Goal: Task Accomplishment & Management: Manage account settings

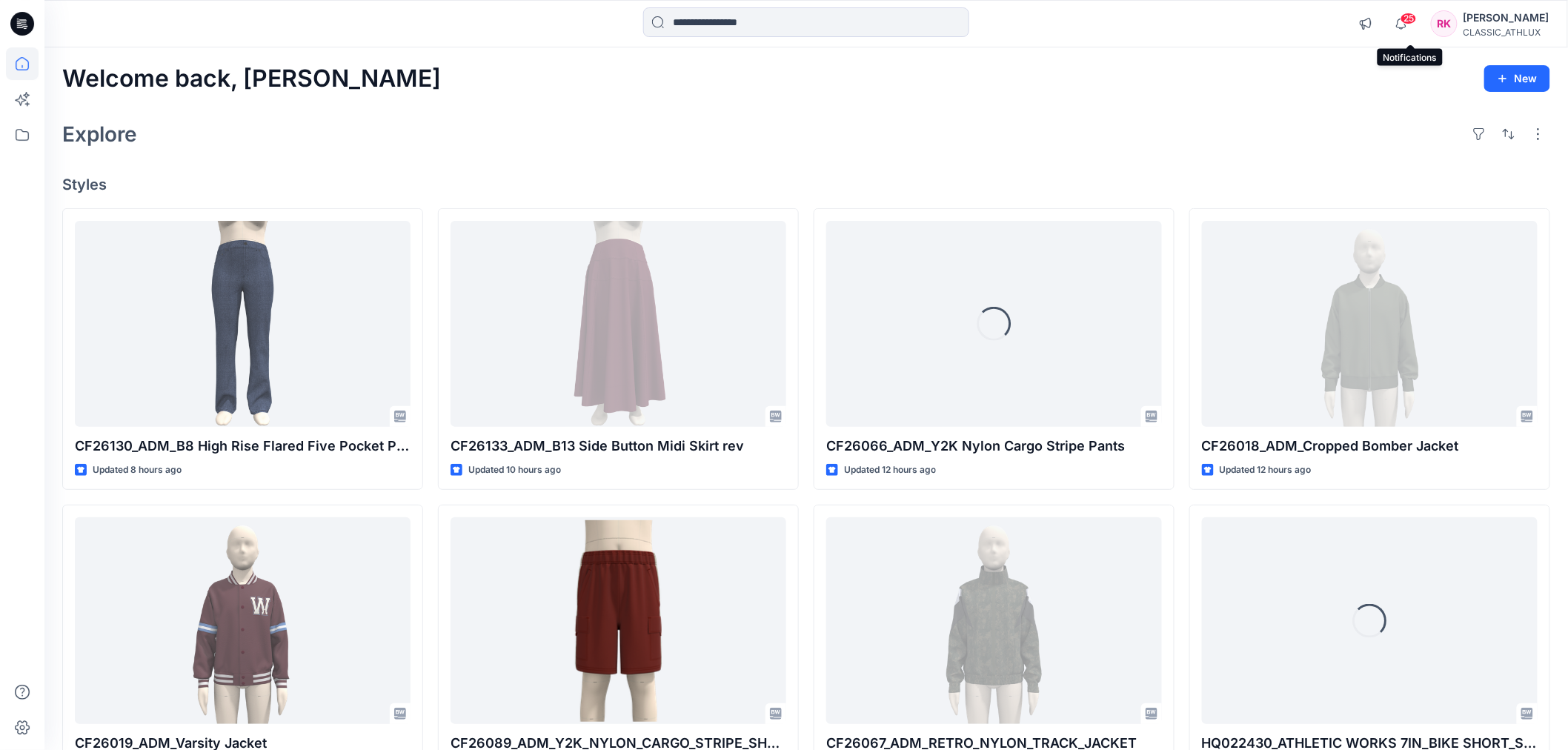
click at [1412, 19] on span "25" at bounding box center [1409, 18] width 17 height 12
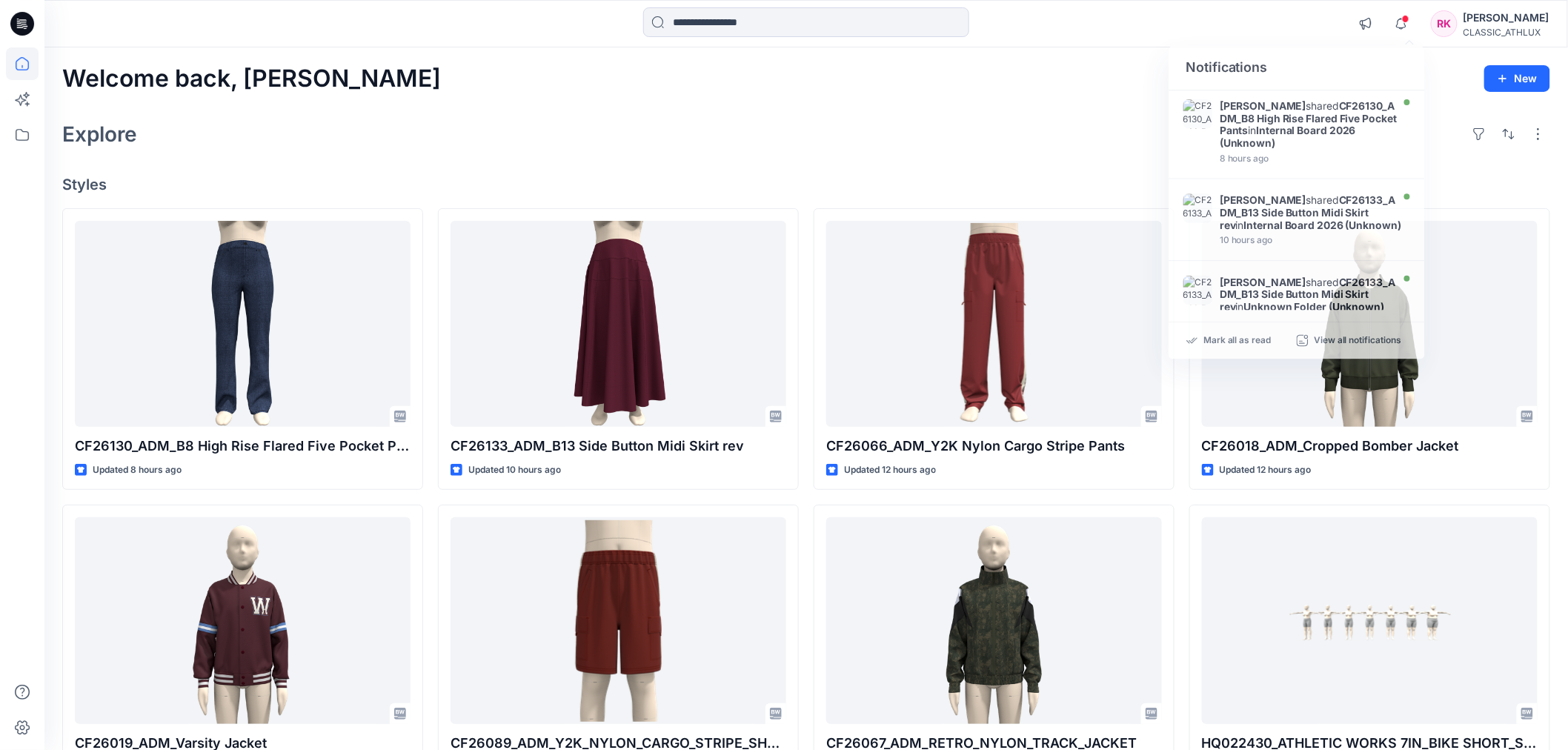
click at [1179, 28] on div at bounding box center [807, 23] width 762 height 32
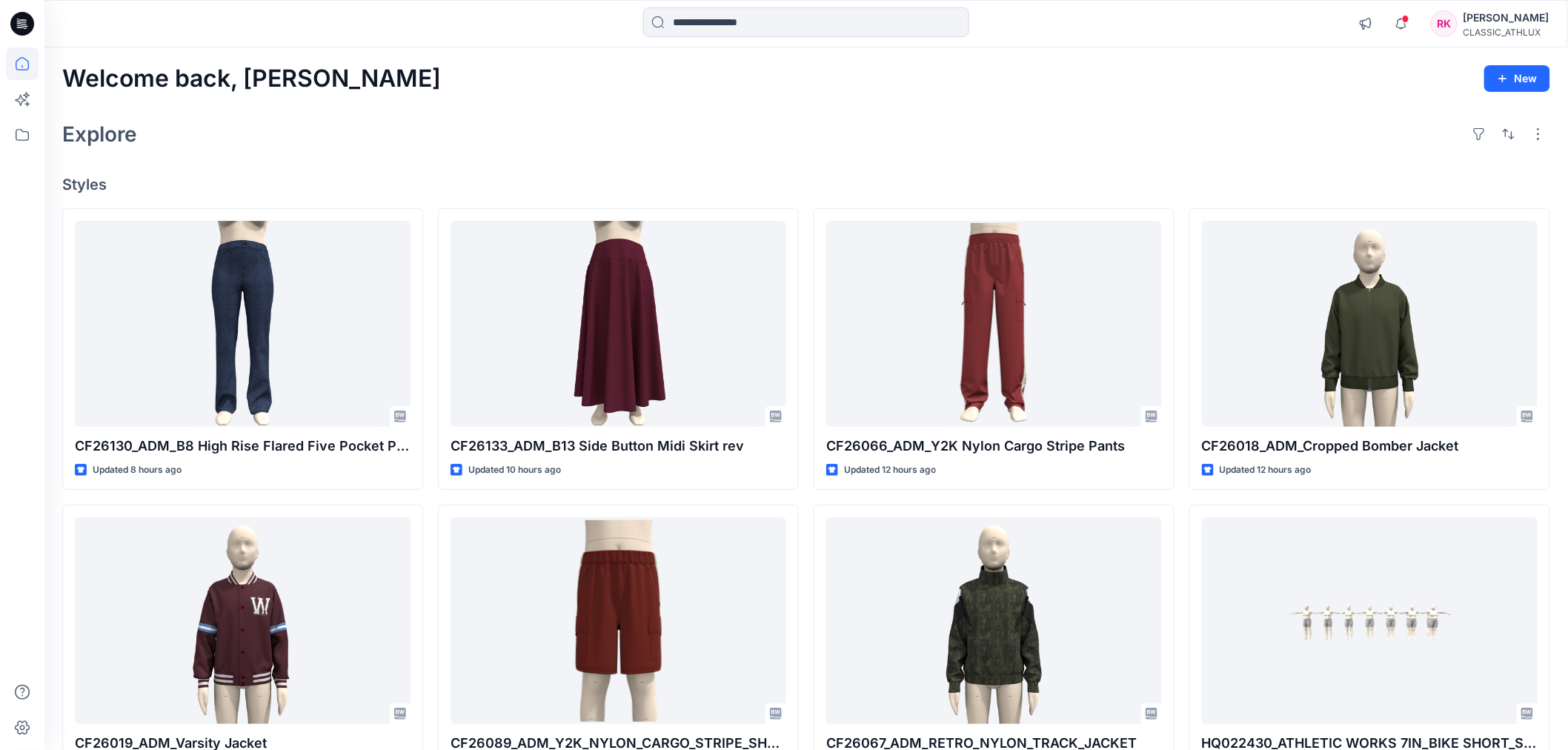
click at [1513, 24] on div "[PERSON_NAME]" at bounding box center [1507, 18] width 86 height 18
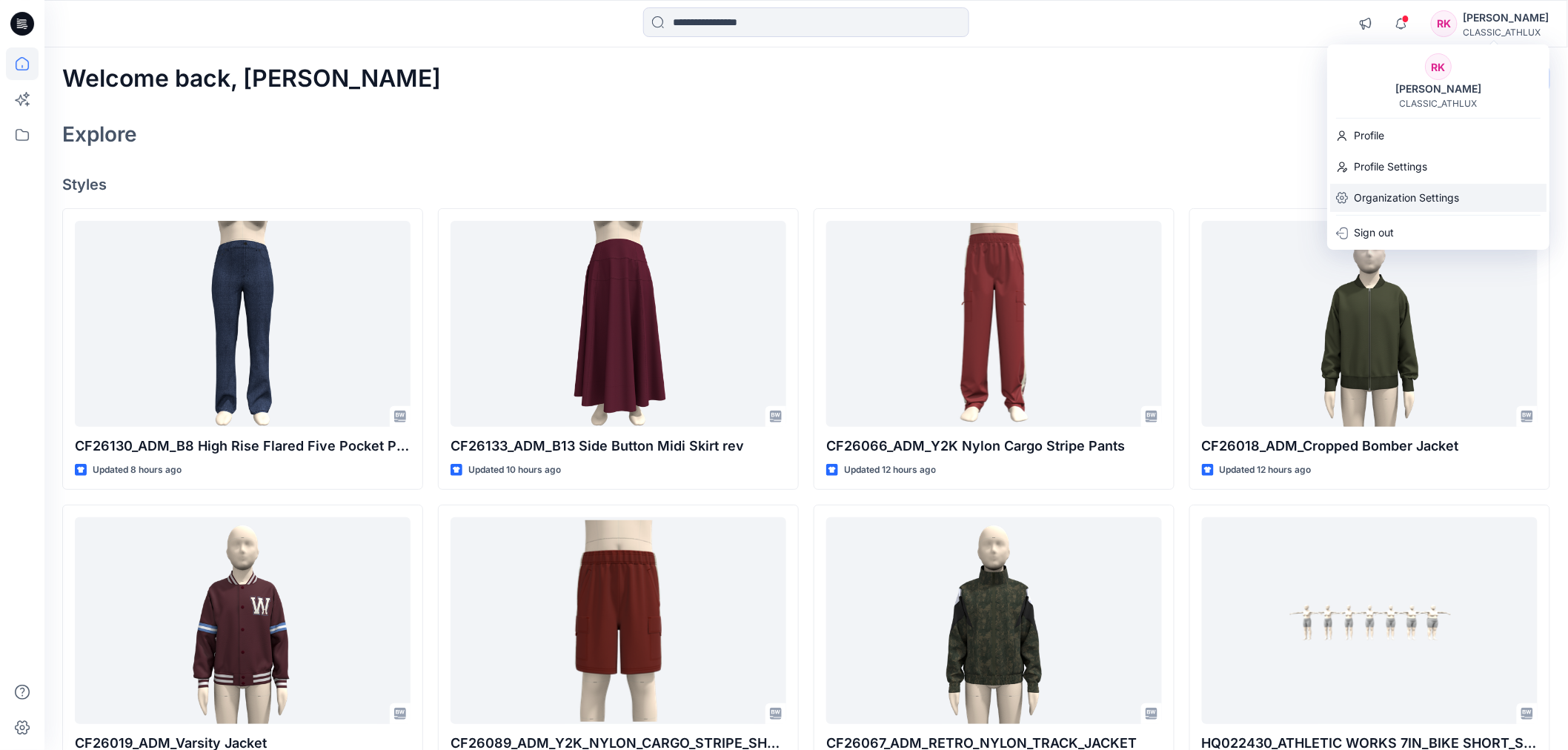
click at [1377, 195] on p "Organization Settings" at bounding box center [1406, 198] width 105 height 28
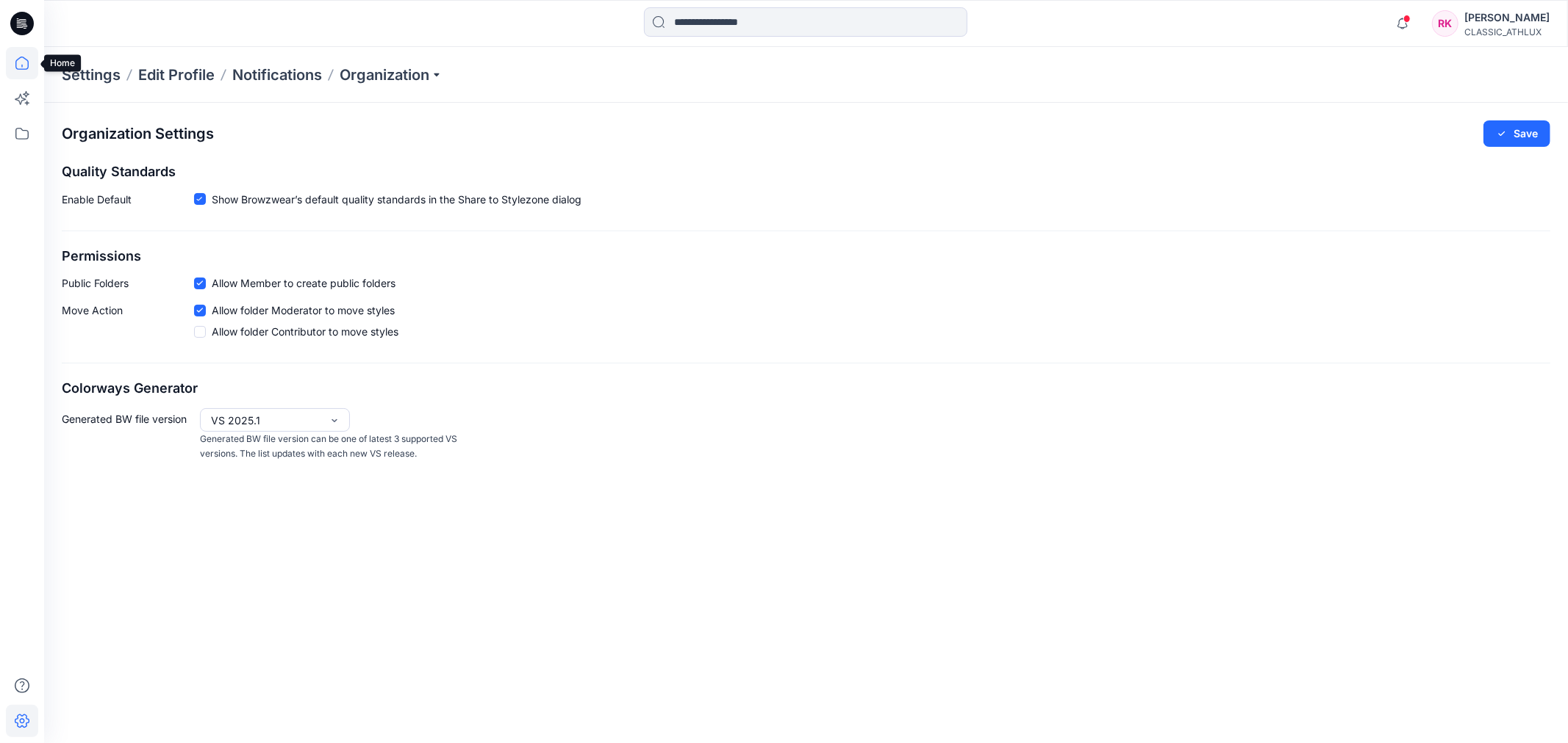
click at [13, 67] on icon at bounding box center [21, 62] width 32 height 32
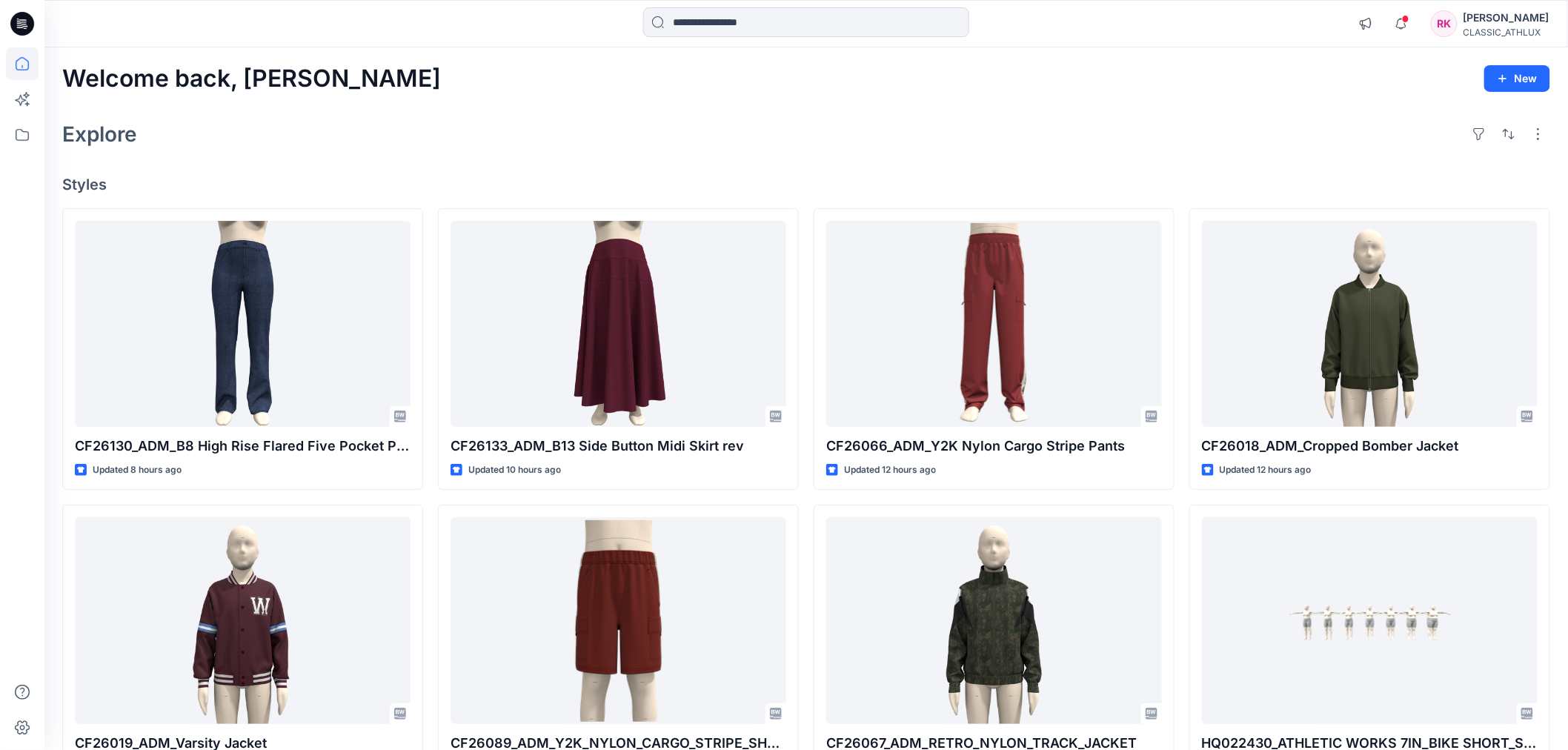
click at [18, 22] on icon at bounding box center [22, 23] width 24 height 24
click at [13, 138] on icon at bounding box center [21, 134] width 32 height 32
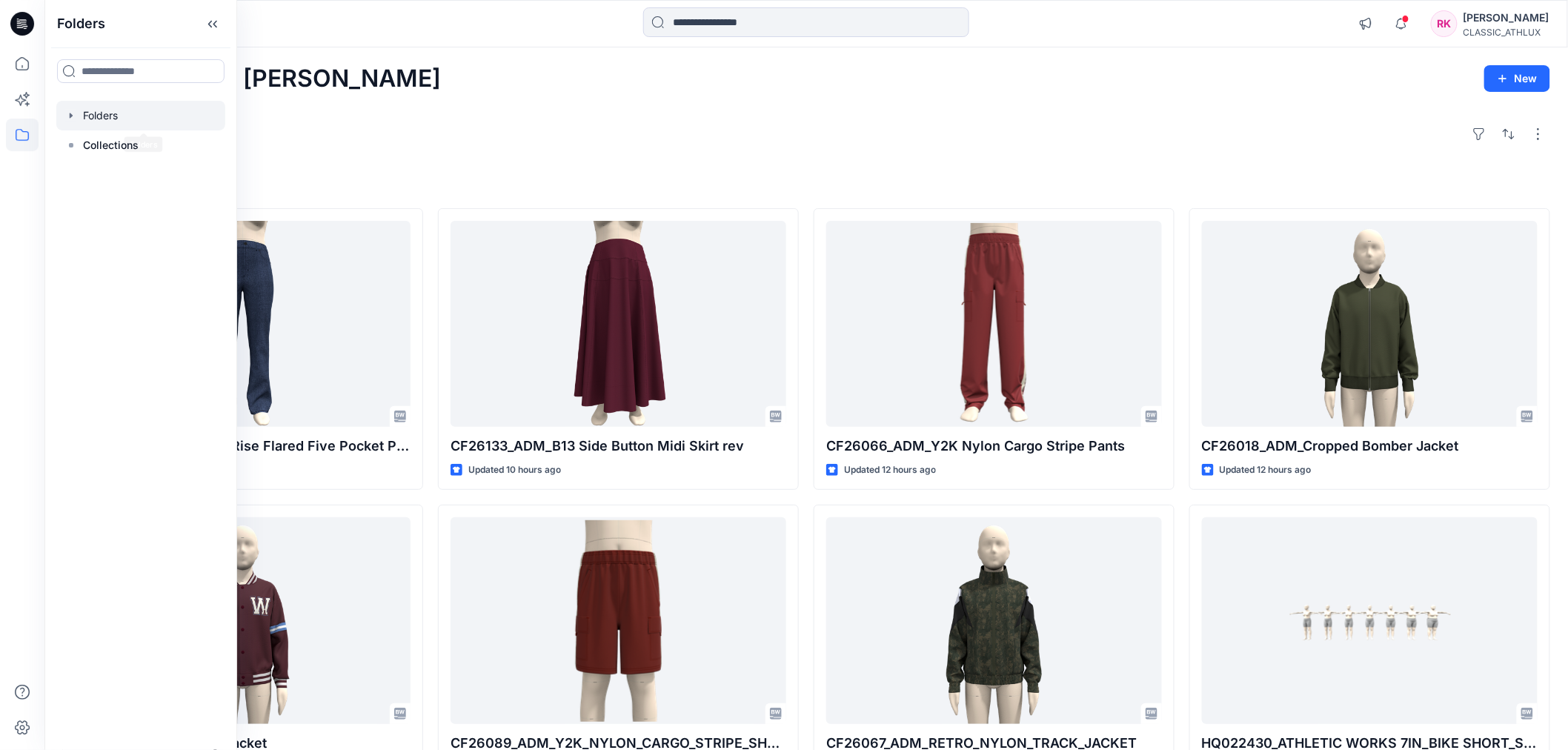
click at [73, 115] on icon "button" at bounding box center [71, 116] width 12 height 12
click at [116, 144] on p "3D Team" at bounding box center [119, 146] width 44 height 18
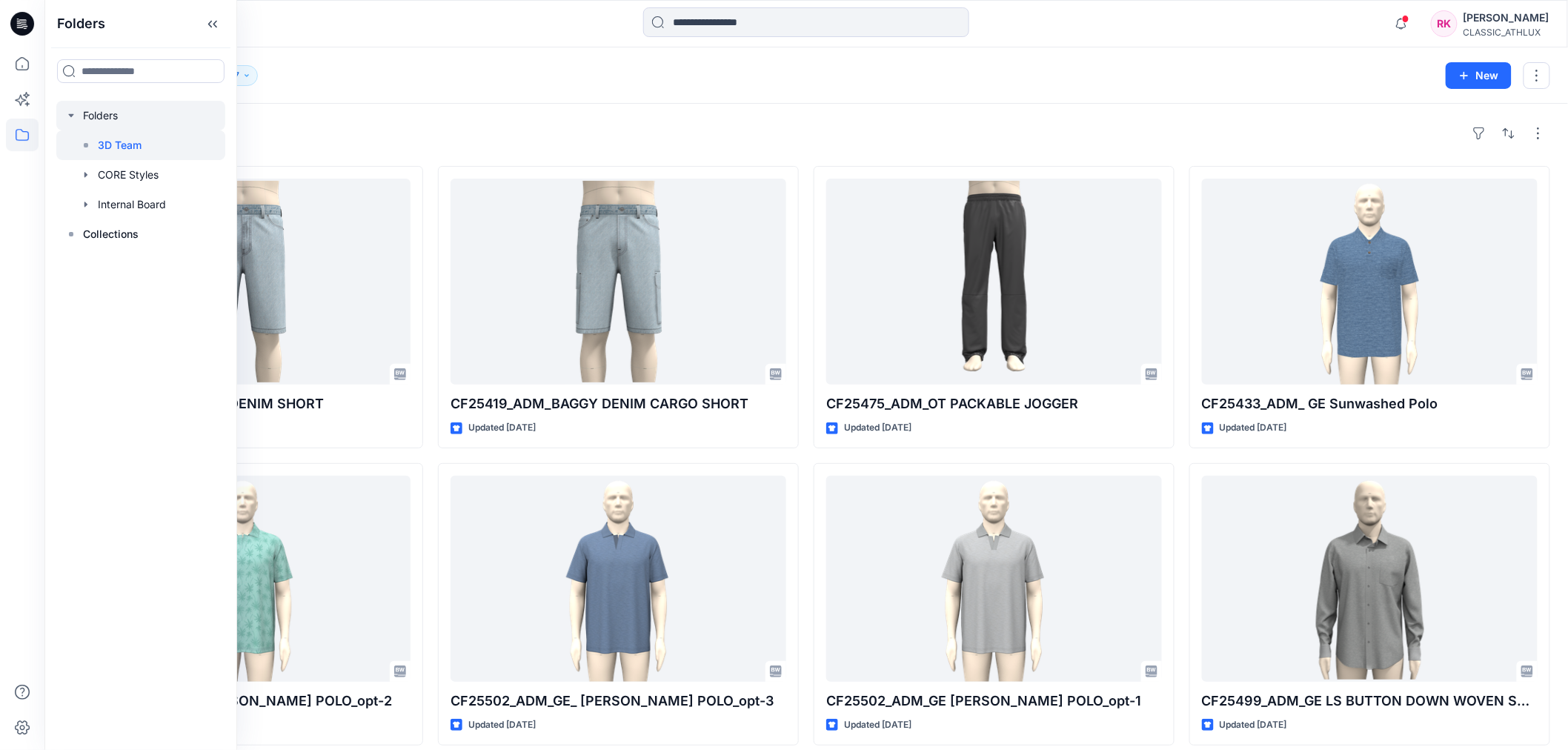
click at [94, 113] on div at bounding box center [141, 116] width 169 height 30
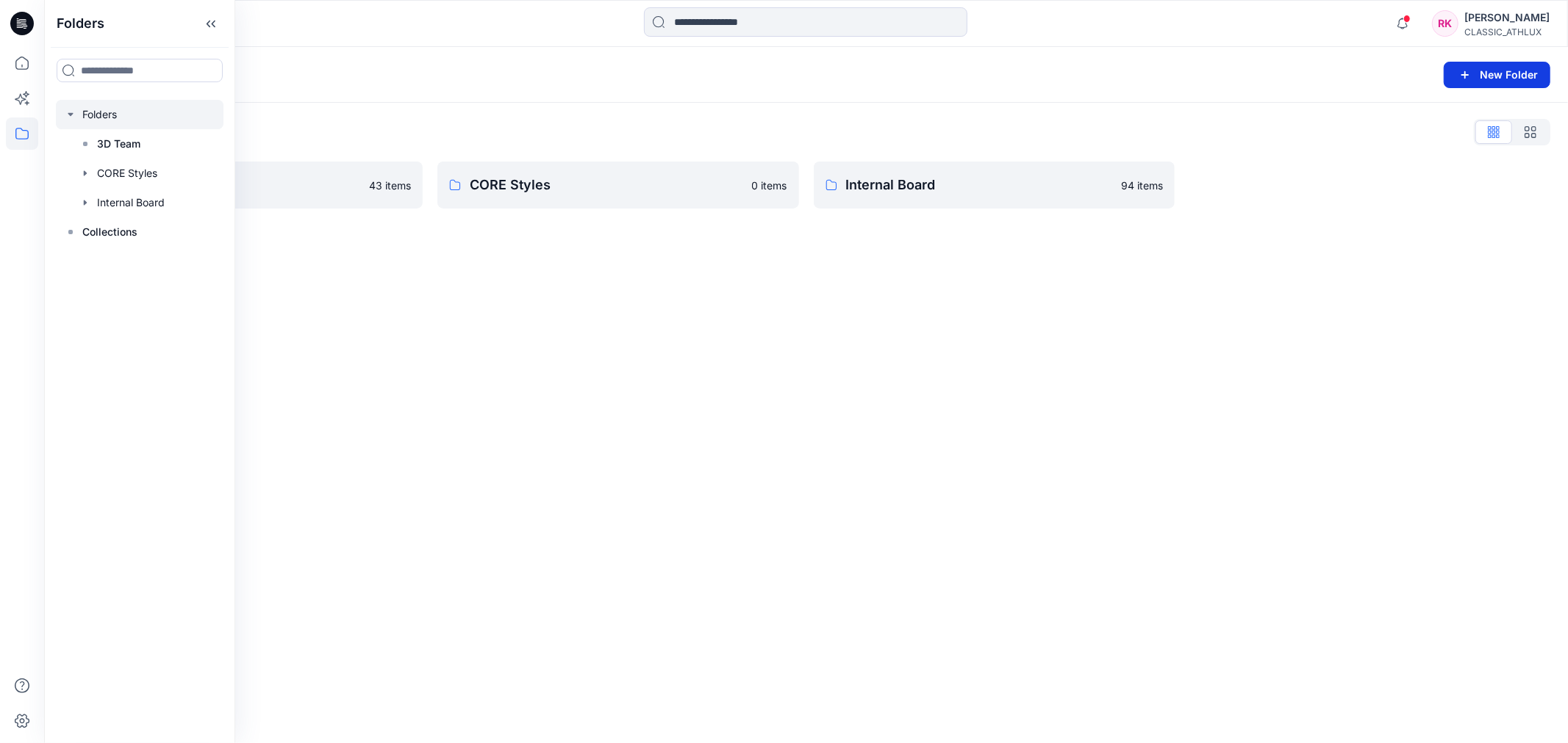
click at [1498, 79] on button "New Folder" at bounding box center [1497, 75] width 107 height 26
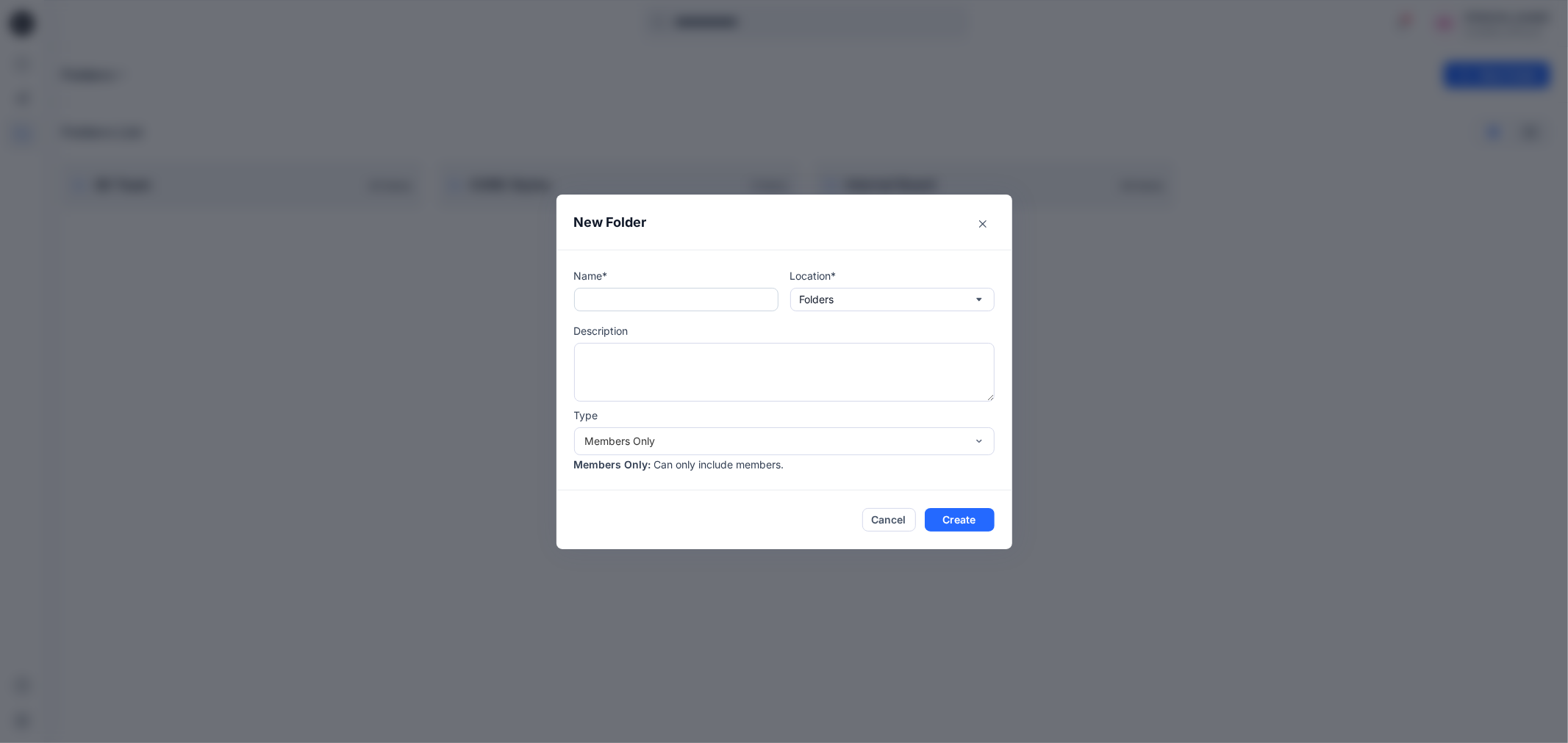
click at [680, 306] on input "text" at bounding box center [675, 300] width 204 height 24
click at [686, 297] on input "text" at bounding box center [675, 300] width 204 height 24
click at [913, 296] on button "Folders" at bounding box center [892, 300] width 204 height 24
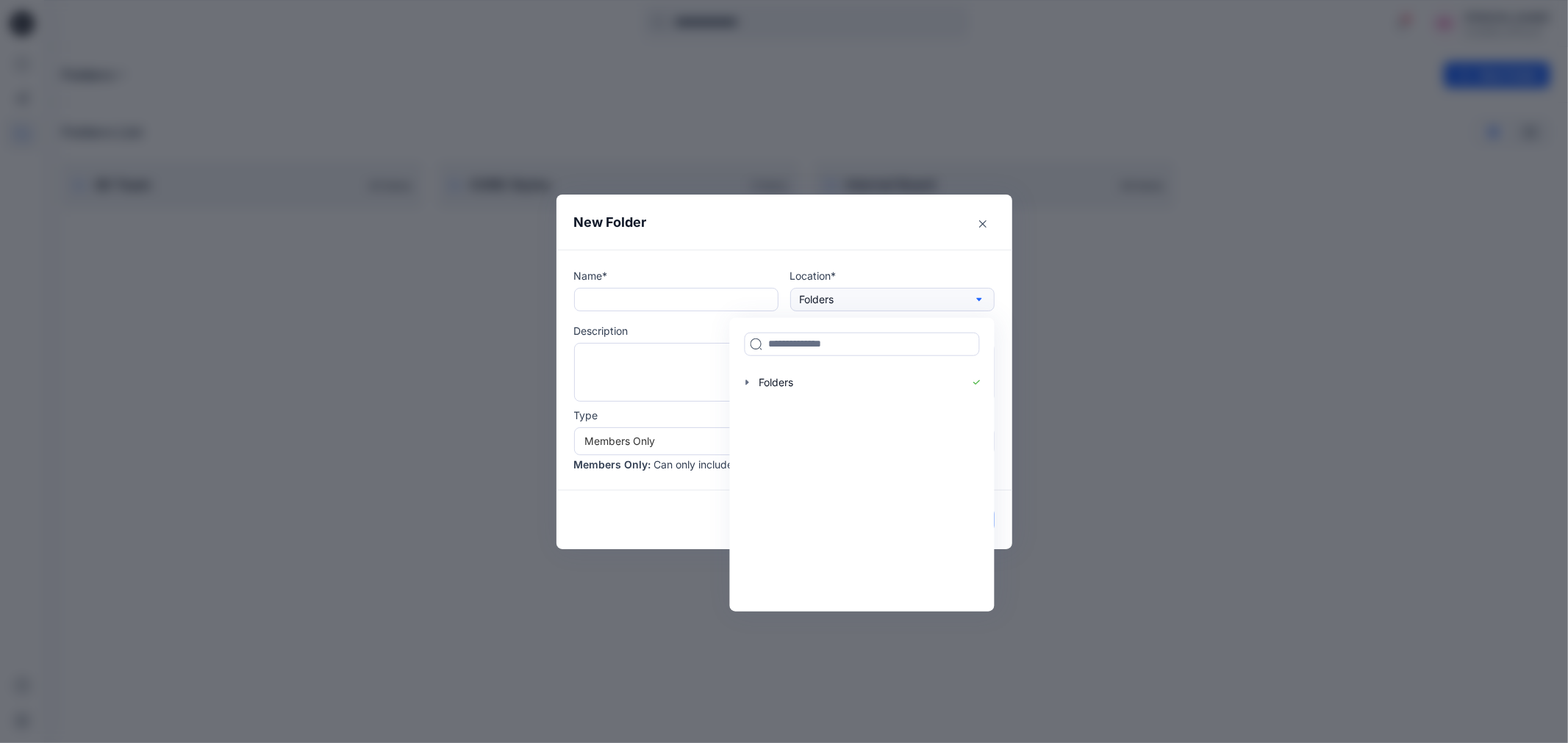
click at [984, 297] on icon "button" at bounding box center [979, 300] width 11 height 11
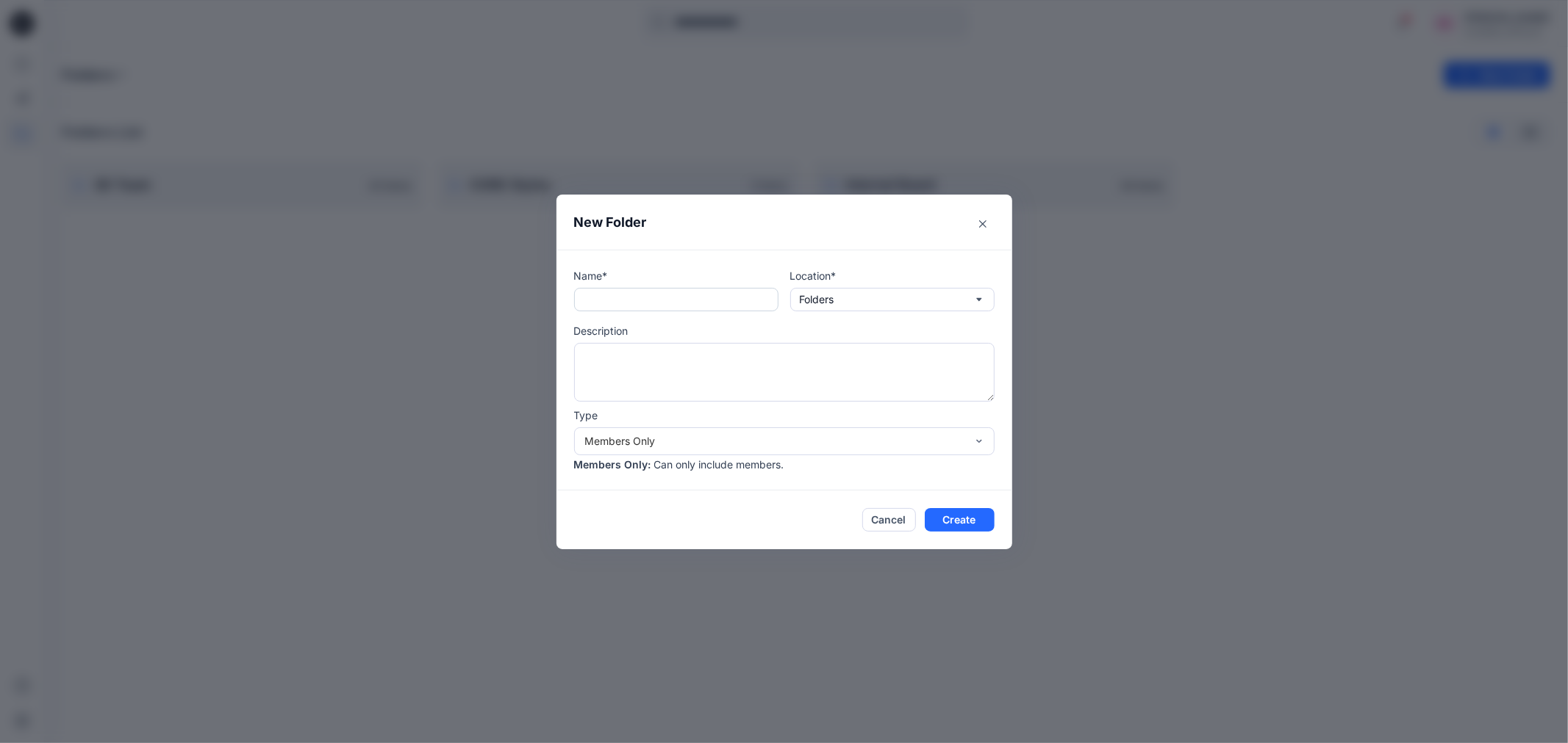
click at [654, 296] on input "text" at bounding box center [675, 300] width 204 height 24
type input "********"
click at [637, 357] on textarea at bounding box center [784, 373] width 420 height 59
click at [665, 354] on textarea "**********" at bounding box center [784, 373] width 420 height 59
click at [652, 357] on textarea "**********" at bounding box center [784, 373] width 420 height 59
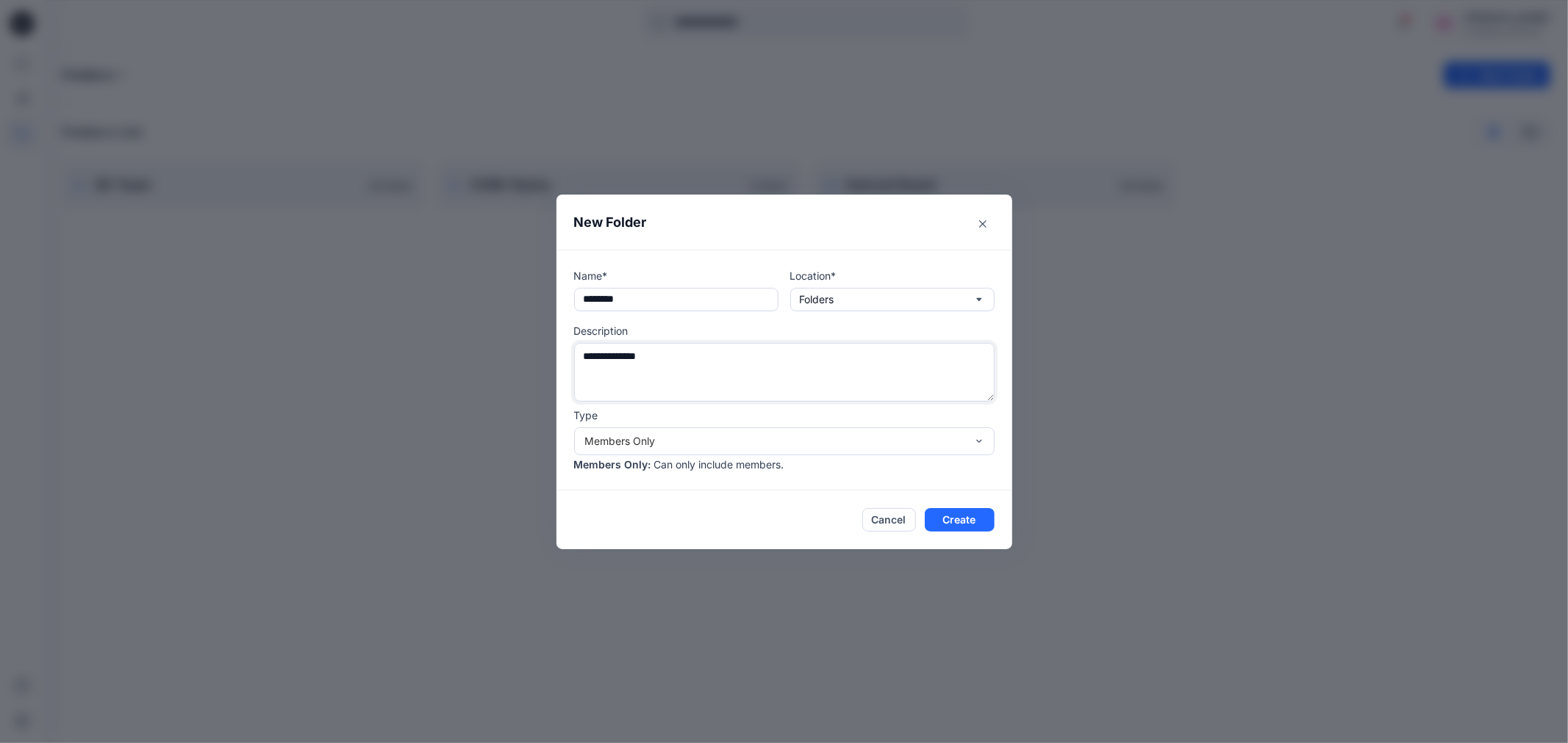
click at [652, 357] on textarea "**********" at bounding box center [784, 373] width 420 height 59
drag, startPoint x: 649, startPoint y: 356, endPoint x: 666, endPoint y: 356, distance: 17.0
click at [666, 356] on textarea "**********" at bounding box center [784, 373] width 420 height 59
type textarea "**********"
click at [632, 298] on input "********" at bounding box center [675, 300] width 204 height 24
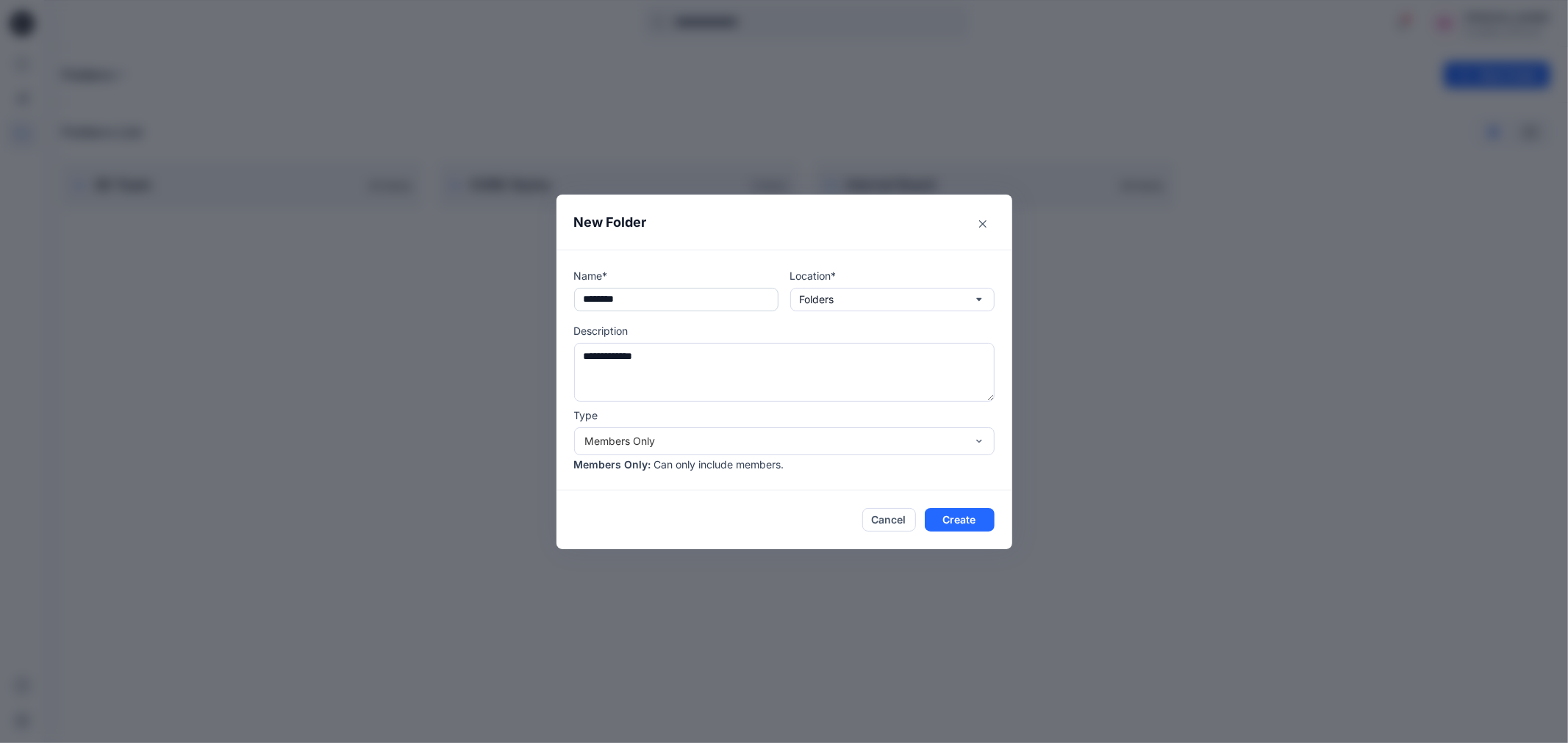
click at [632, 298] on input "********" at bounding box center [675, 300] width 204 height 24
click at [625, 299] on input "********" at bounding box center [675, 300] width 204 height 24
click at [618, 296] on input "********" at bounding box center [675, 300] width 204 height 24
click at [620, 297] on input "********" at bounding box center [675, 300] width 204 height 24
click at [629, 299] on input "********" at bounding box center [675, 300] width 204 height 24
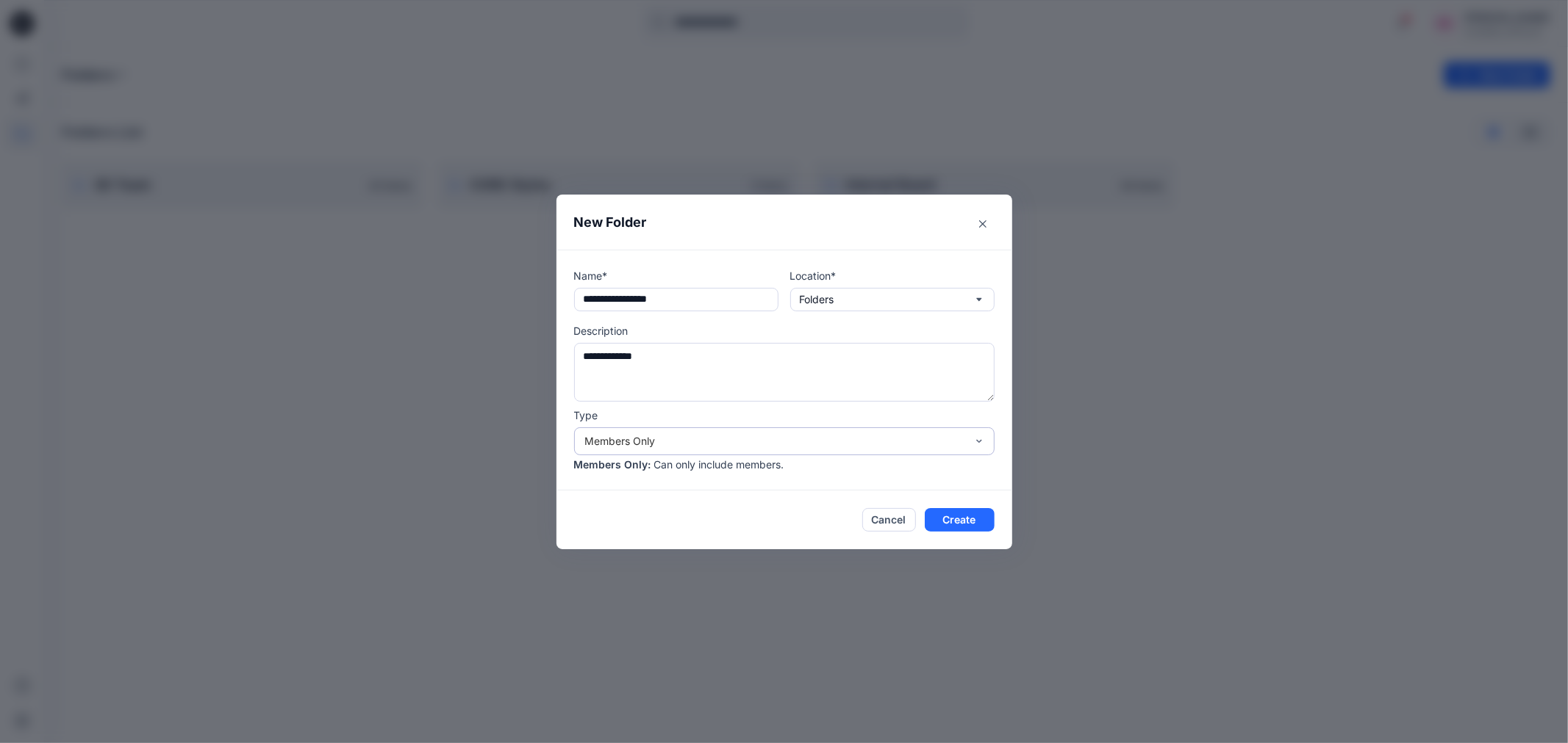
type input "**********"
click at [972, 439] on div "Members Only" at bounding box center [775, 441] width 395 height 16
click at [967, 523] on button "Create" at bounding box center [959, 520] width 70 height 24
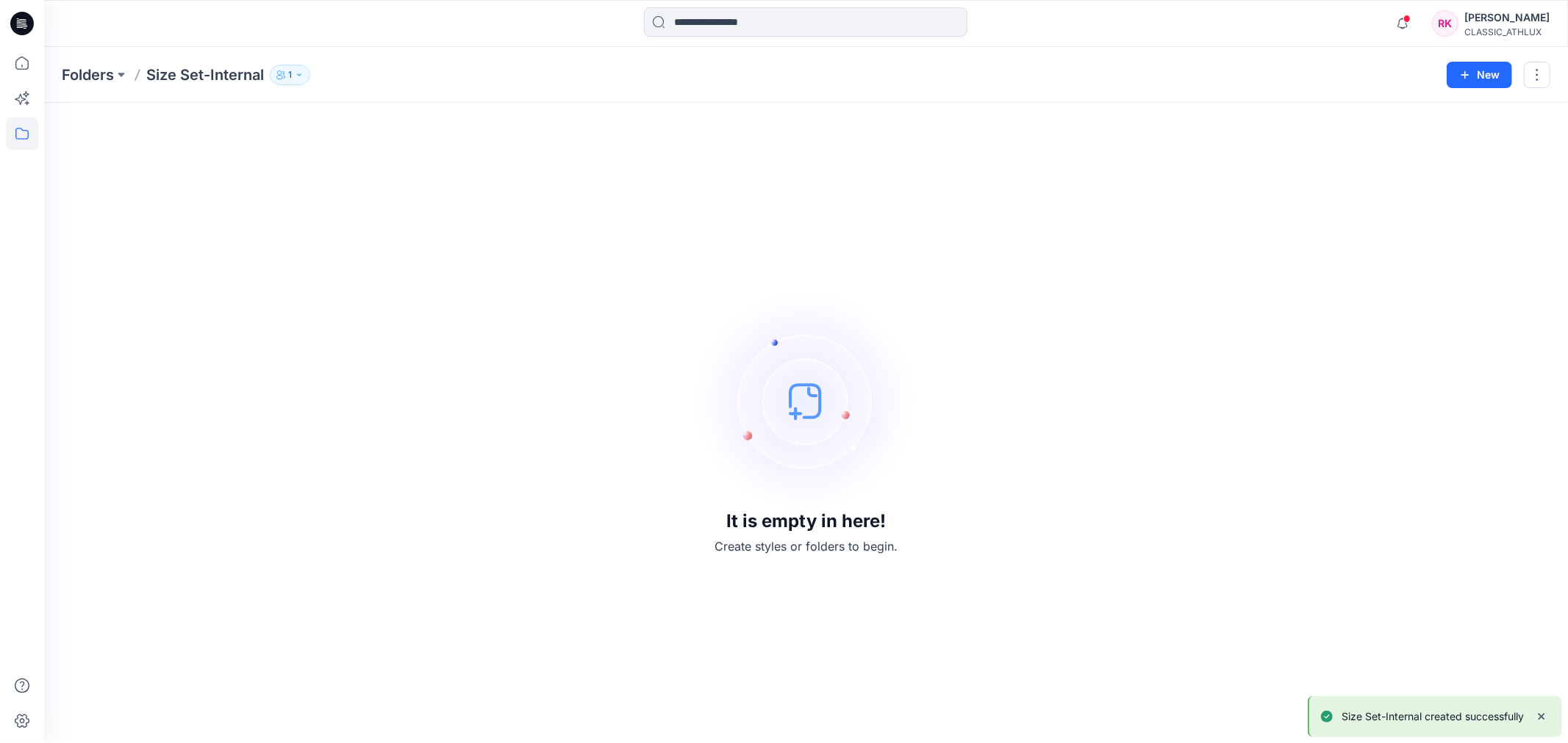
click at [302, 76] on icon "button" at bounding box center [299, 75] width 9 height 9
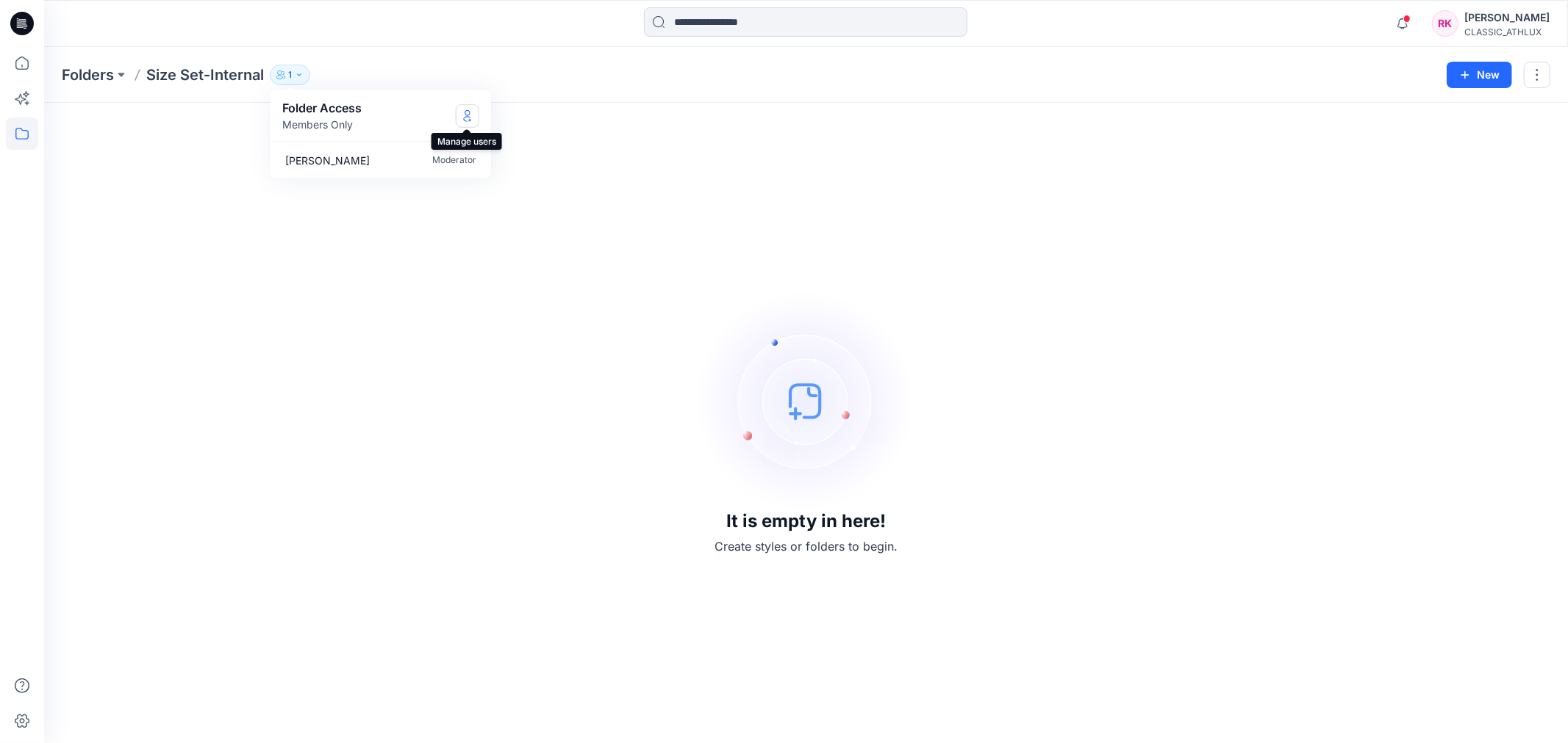
click at [468, 116] on icon "Manage Users" at bounding box center [467, 116] width 11 height 11
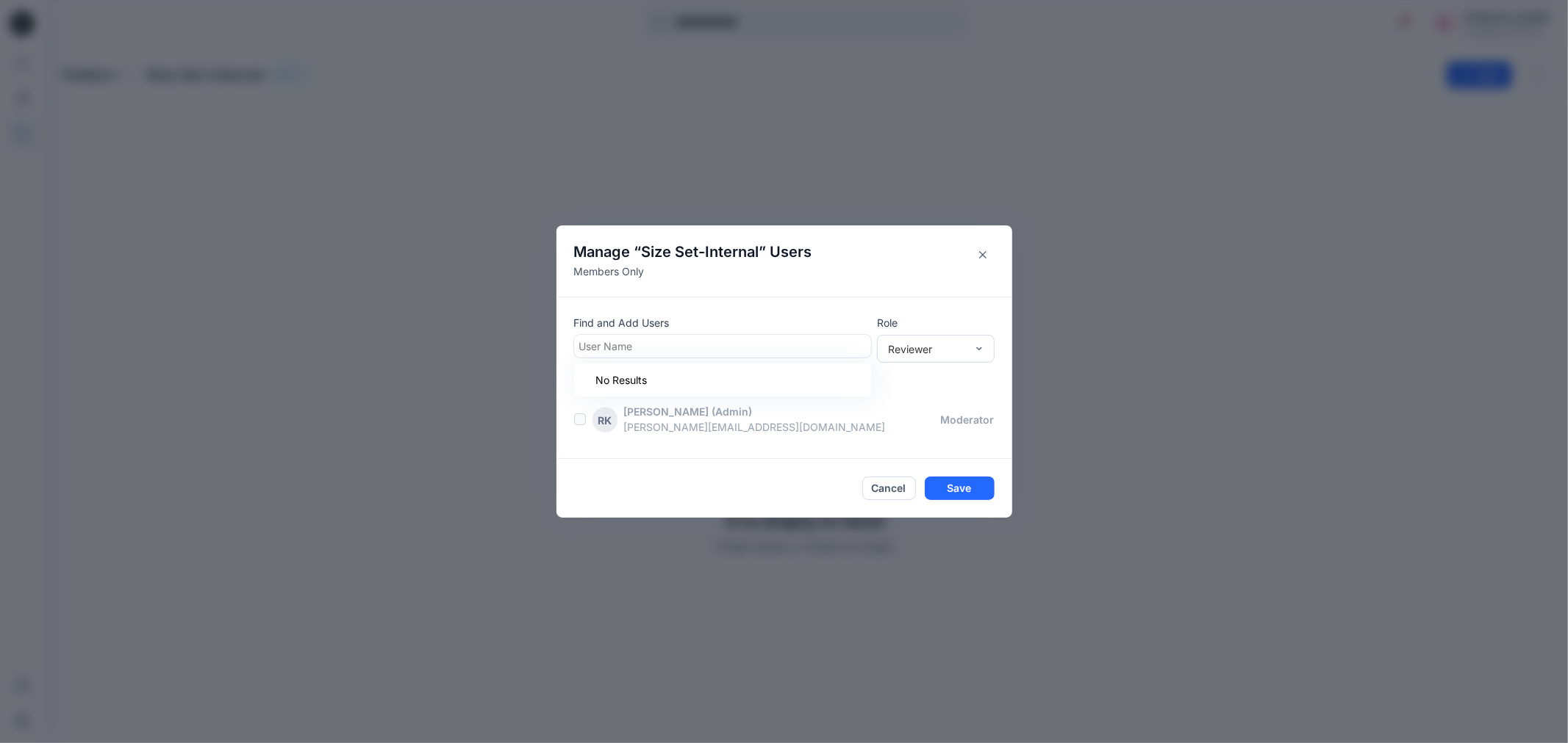
click at [674, 347] on div at bounding box center [723, 347] width 287 height 18
type input "******"
click at [638, 379] on p "Rajkumar Cfai" at bounding box center [642, 383] width 67 height 19
click at [965, 344] on div "Reviewer" at bounding box center [926, 348] width 78 height 16
click at [920, 424] on div "Moderator" at bounding box center [935, 428] width 111 height 25
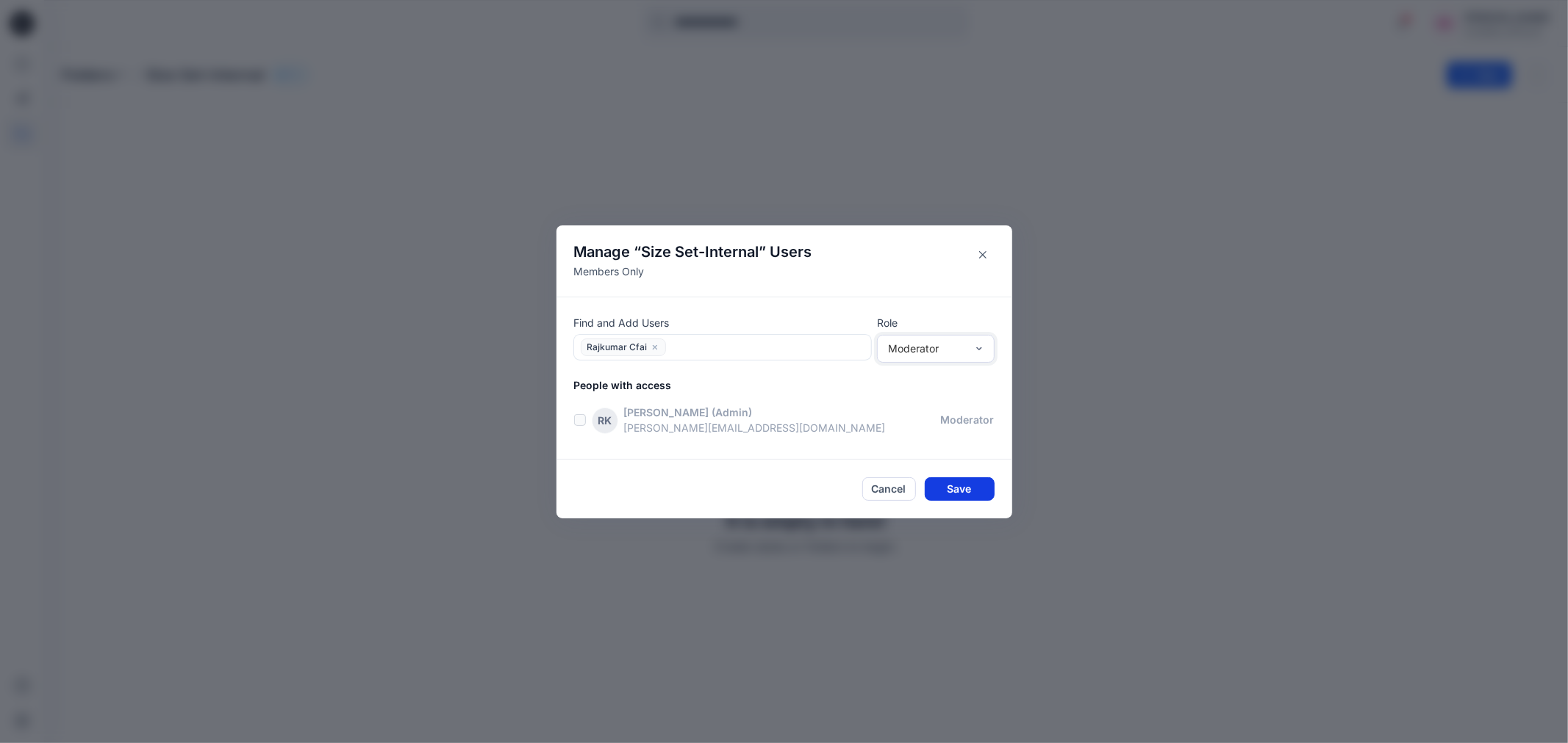
click at [960, 491] on button "Save" at bounding box center [959, 489] width 70 height 24
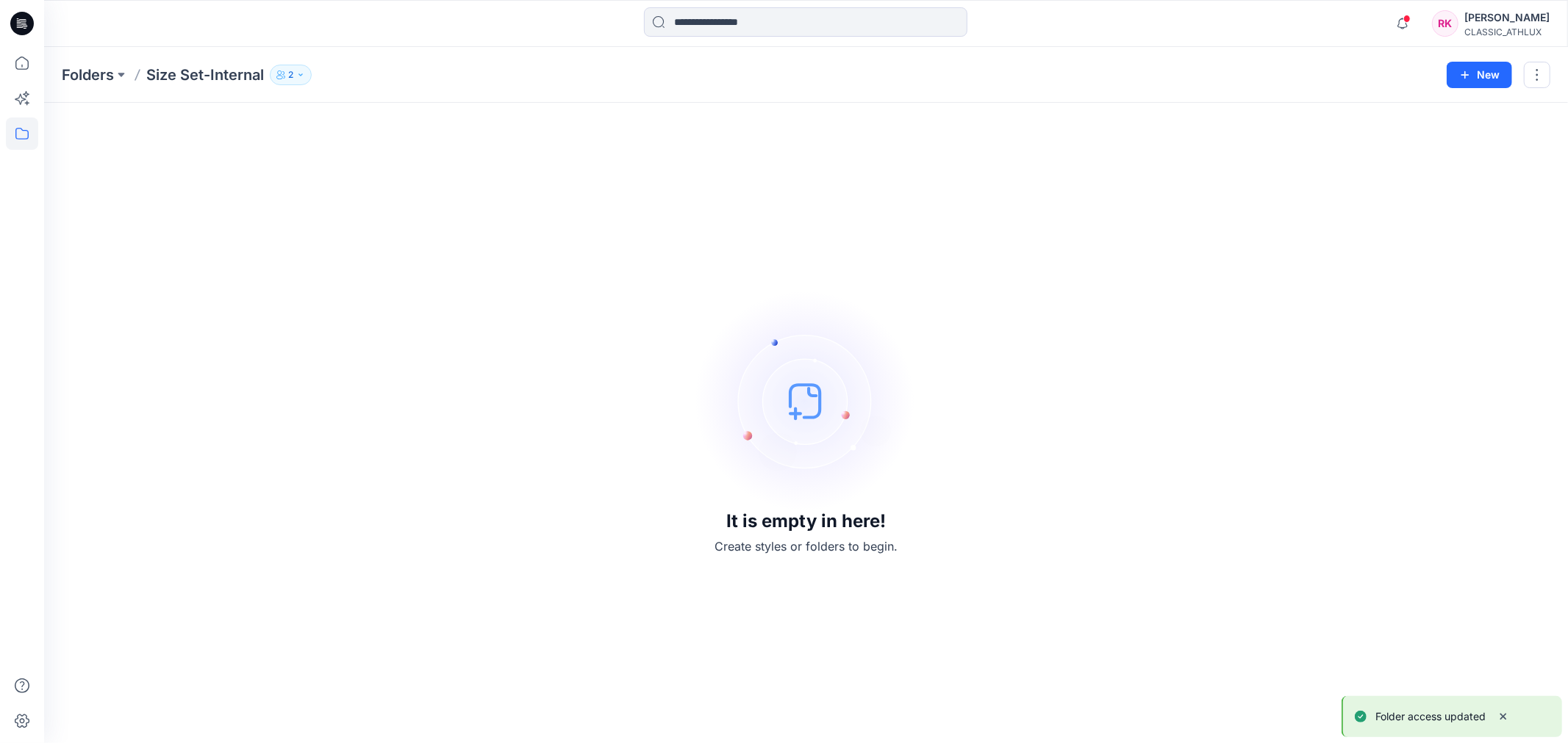
click at [289, 75] on p "2" at bounding box center [291, 75] width 5 height 16
click at [466, 113] on icon "Manage Users" at bounding box center [467, 116] width 6 height 11
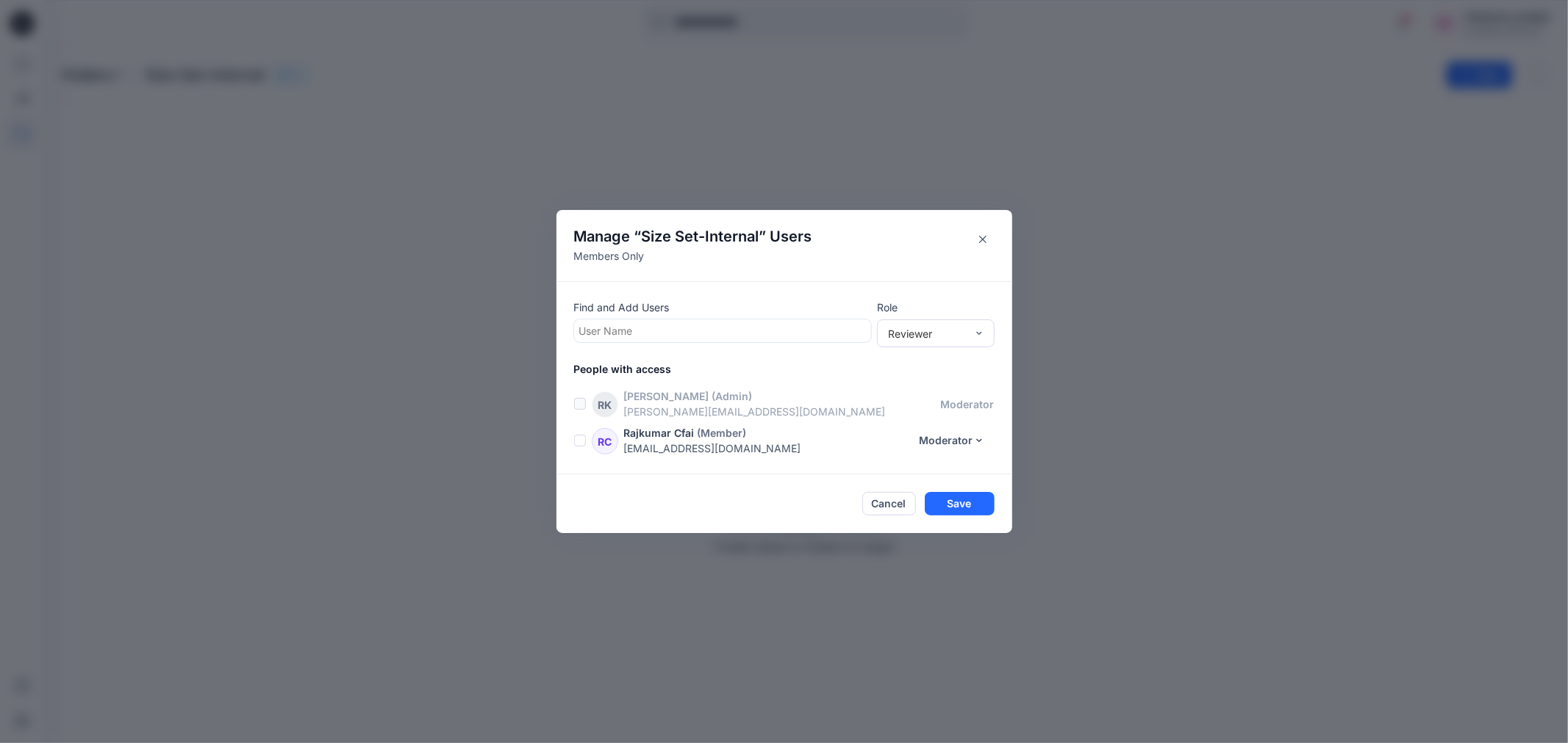
click at [607, 326] on div at bounding box center [723, 331] width 287 height 18
type input "*******"
click at [666, 365] on div "[PERSON_NAME] Cfai" at bounding box center [722, 367] width 280 height 20
click at [702, 329] on div at bounding box center [784, 332] width 163 height 18
click at [702, 331] on div at bounding box center [784, 332] width 163 height 18
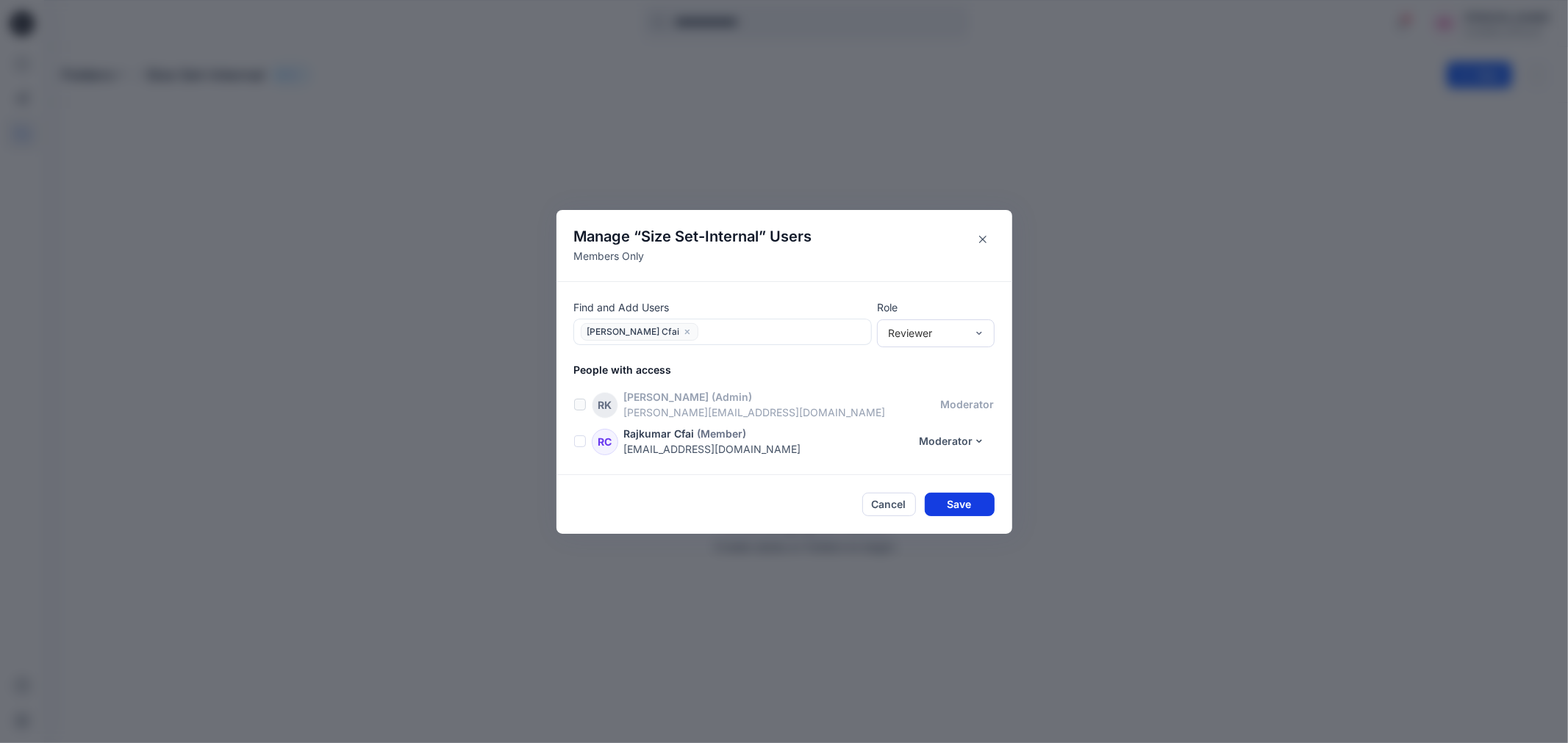
click at [952, 501] on button "Save" at bounding box center [959, 505] width 70 height 24
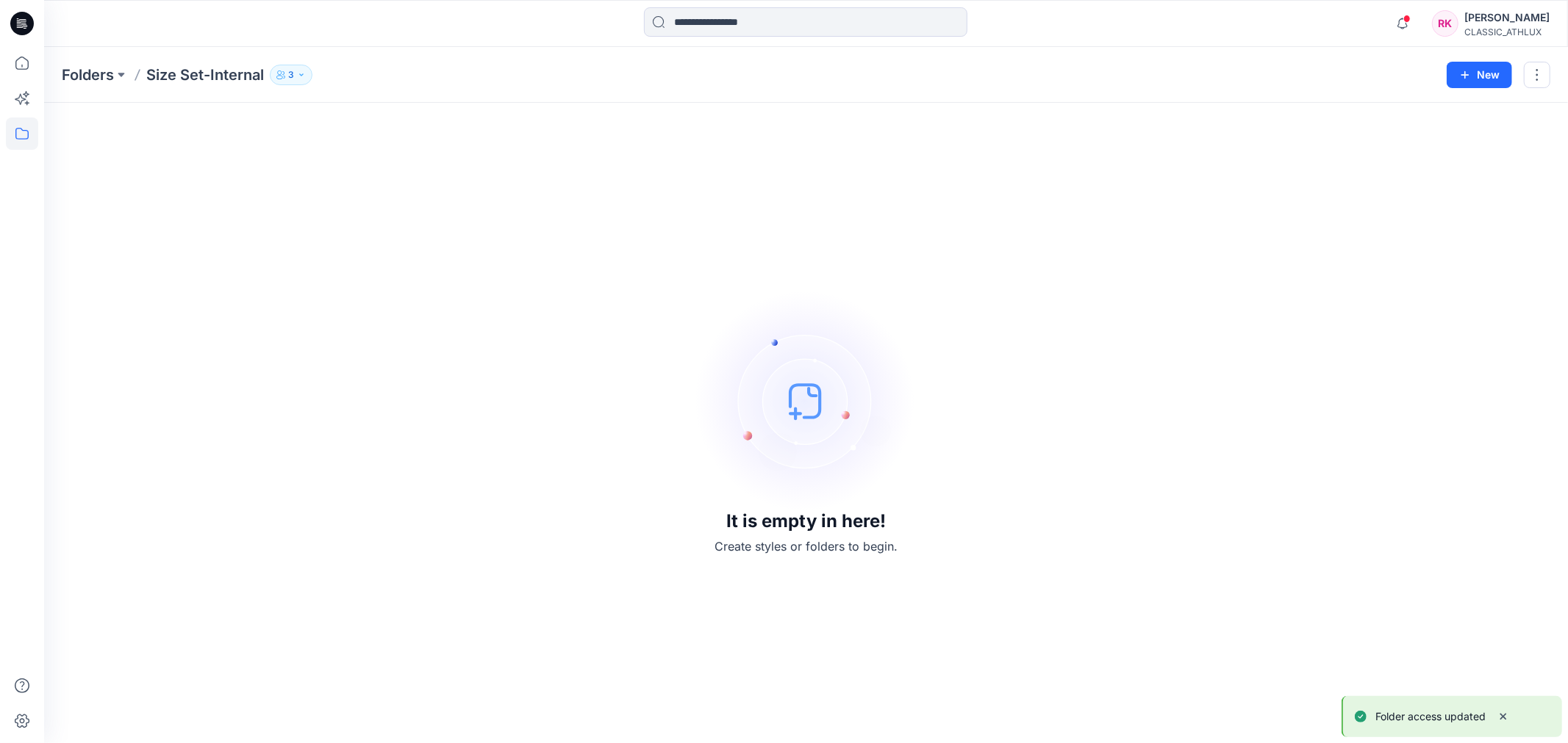
click at [285, 79] on button "3" at bounding box center [291, 75] width 43 height 20
click at [466, 117] on icon "Manage Users" at bounding box center [467, 116] width 11 height 11
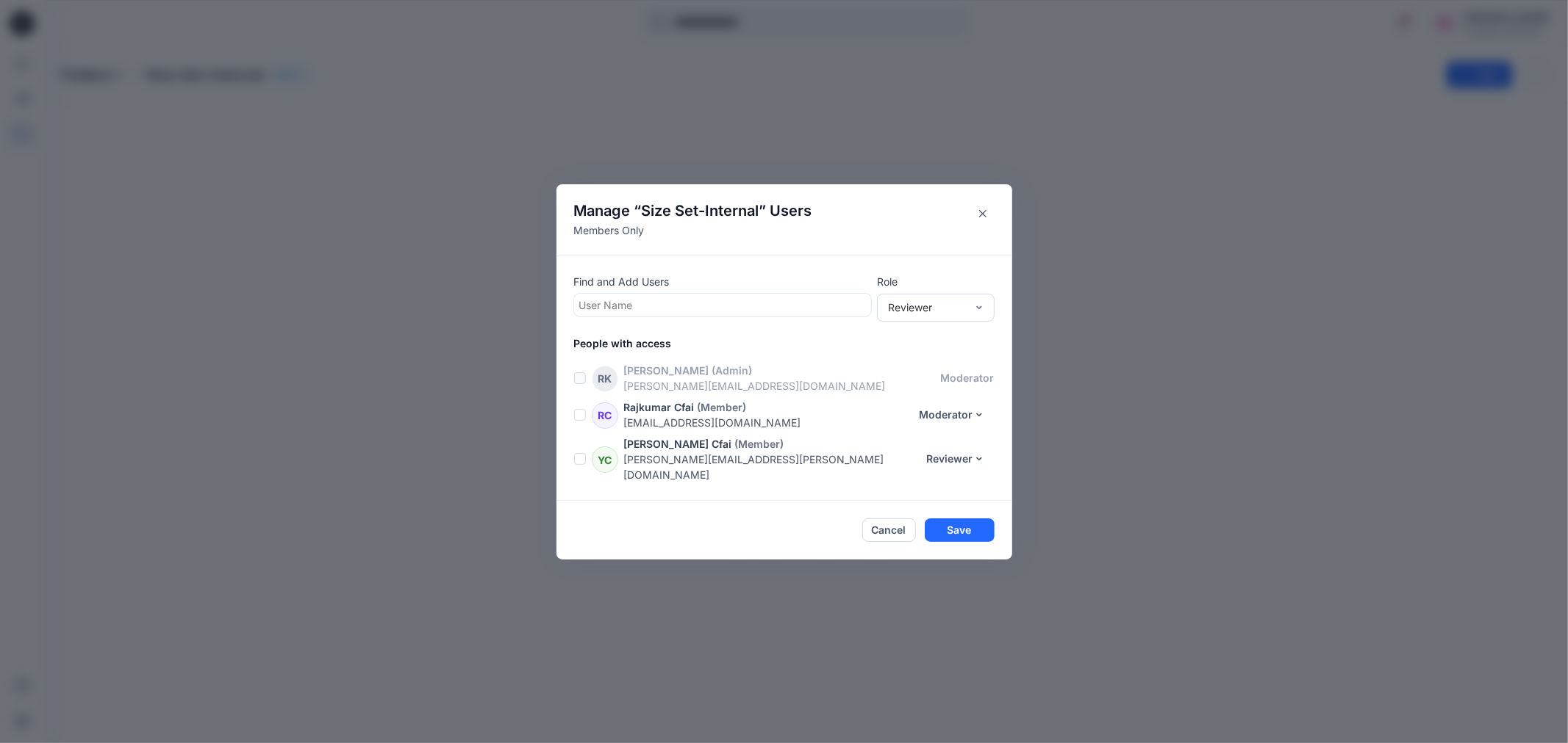
click at [643, 311] on div at bounding box center [723, 305] width 287 height 18
type input "******"
click at [643, 345] on p "[PERSON_NAME] Cfai" at bounding box center [661, 342] width 107 height 19
click at [971, 525] on button "Save" at bounding box center [959, 530] width 70 height 24
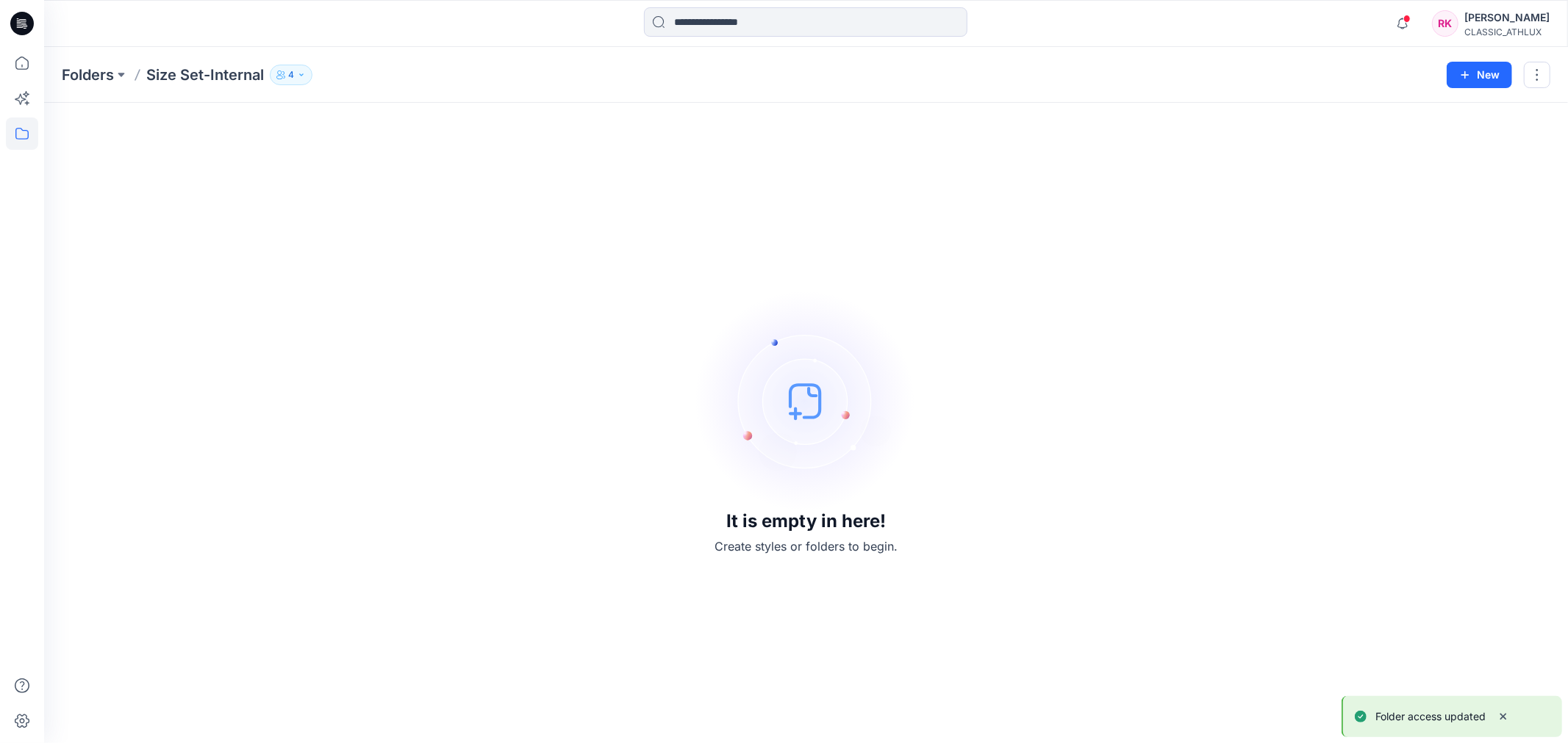
click at [296, 75] on button "4" at bounding box center [291, 75] width 43 height 20
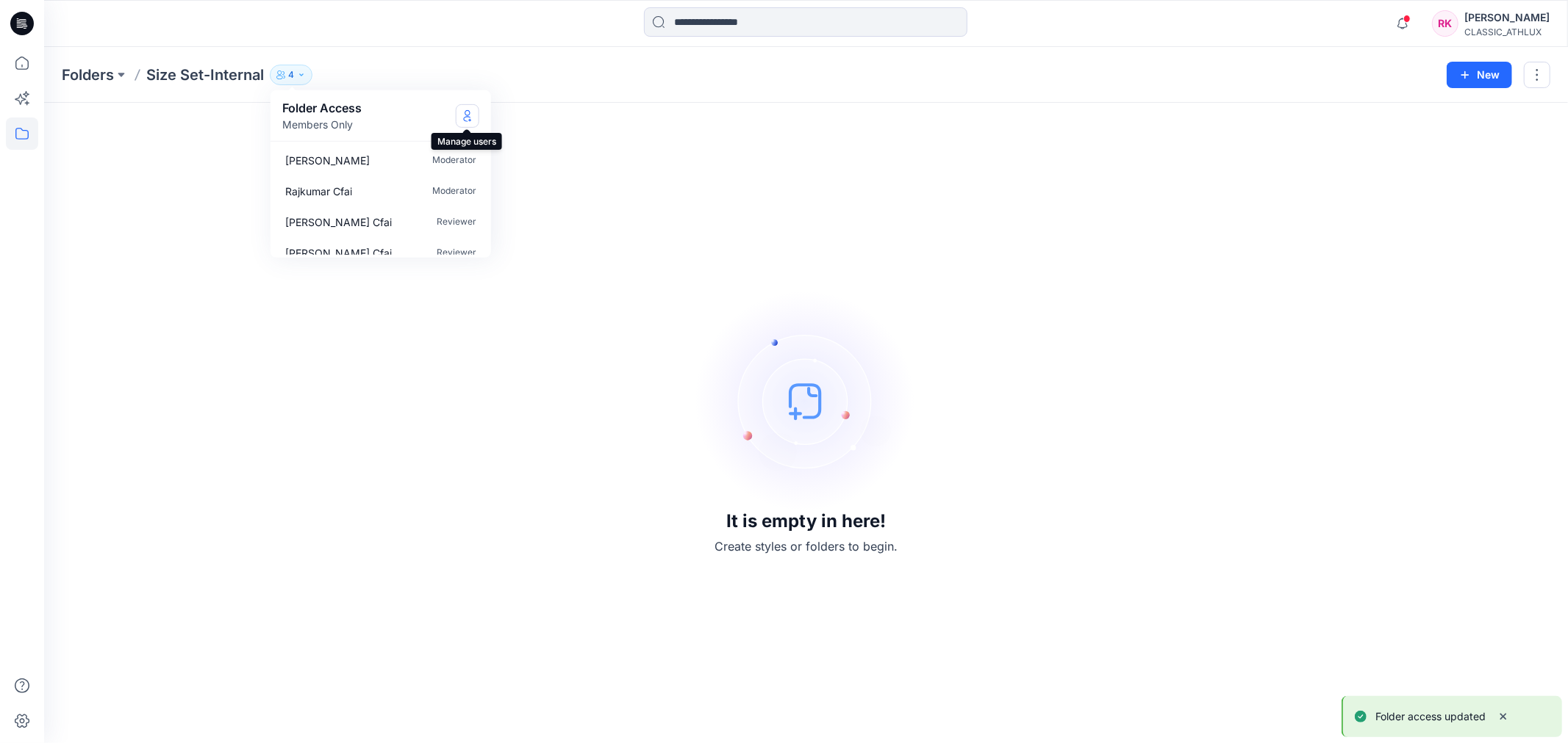
click at [473, 116] on button "Manage Users" at bounding box center [467, 115] width 24 height 24
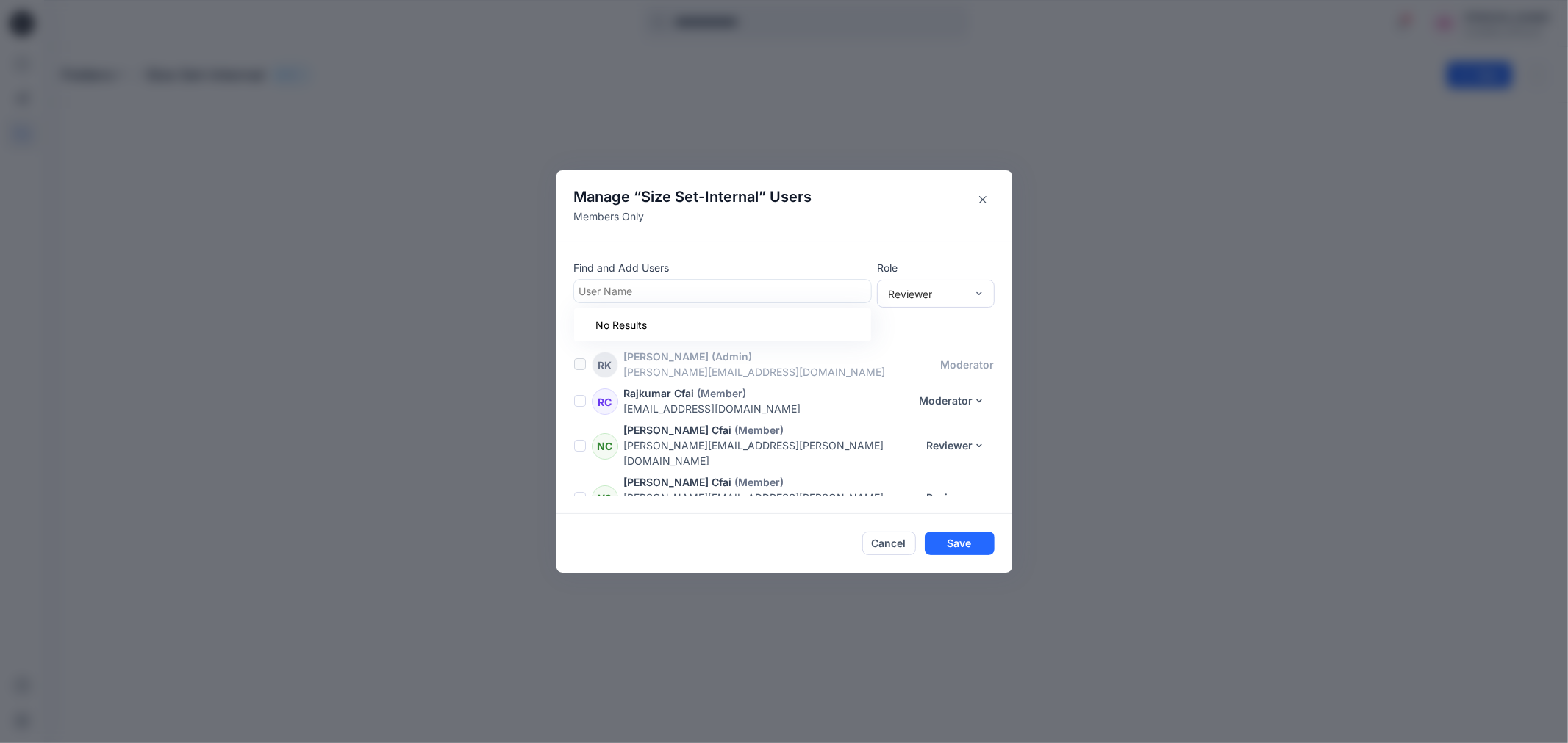
click at [632, 297] on div at bounding box center [723, 291] width 287 height 18
type input "*****"
click at [626, 322] on p "Latif Cfai" at bounding box center [629, 328] width 43 height 19
click at [968, 541] on button "Save" at bounding box center [959, 544] width 70 height 24
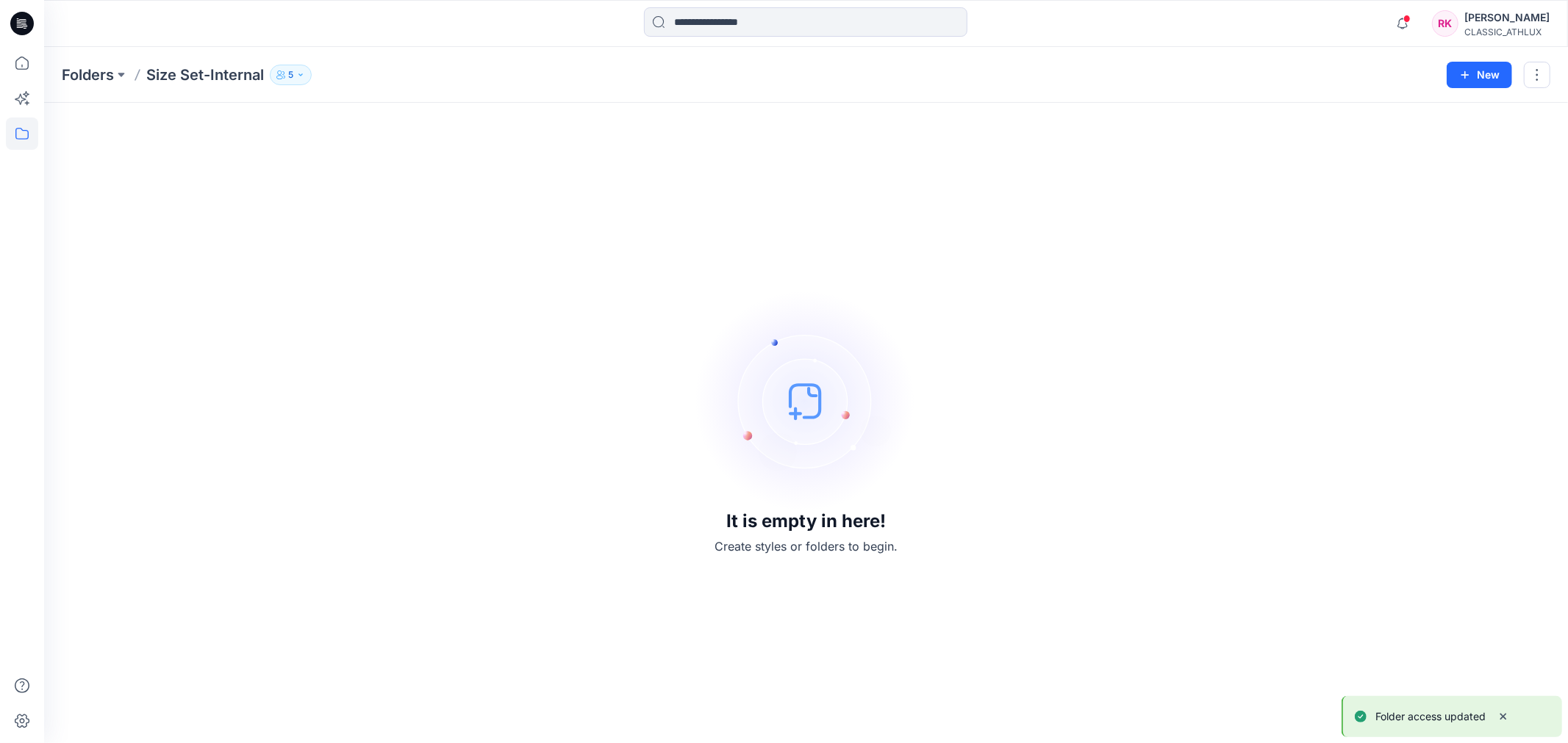
click at [295, 78] on button "5" at bounding box center [290, 75] width 42 height 20
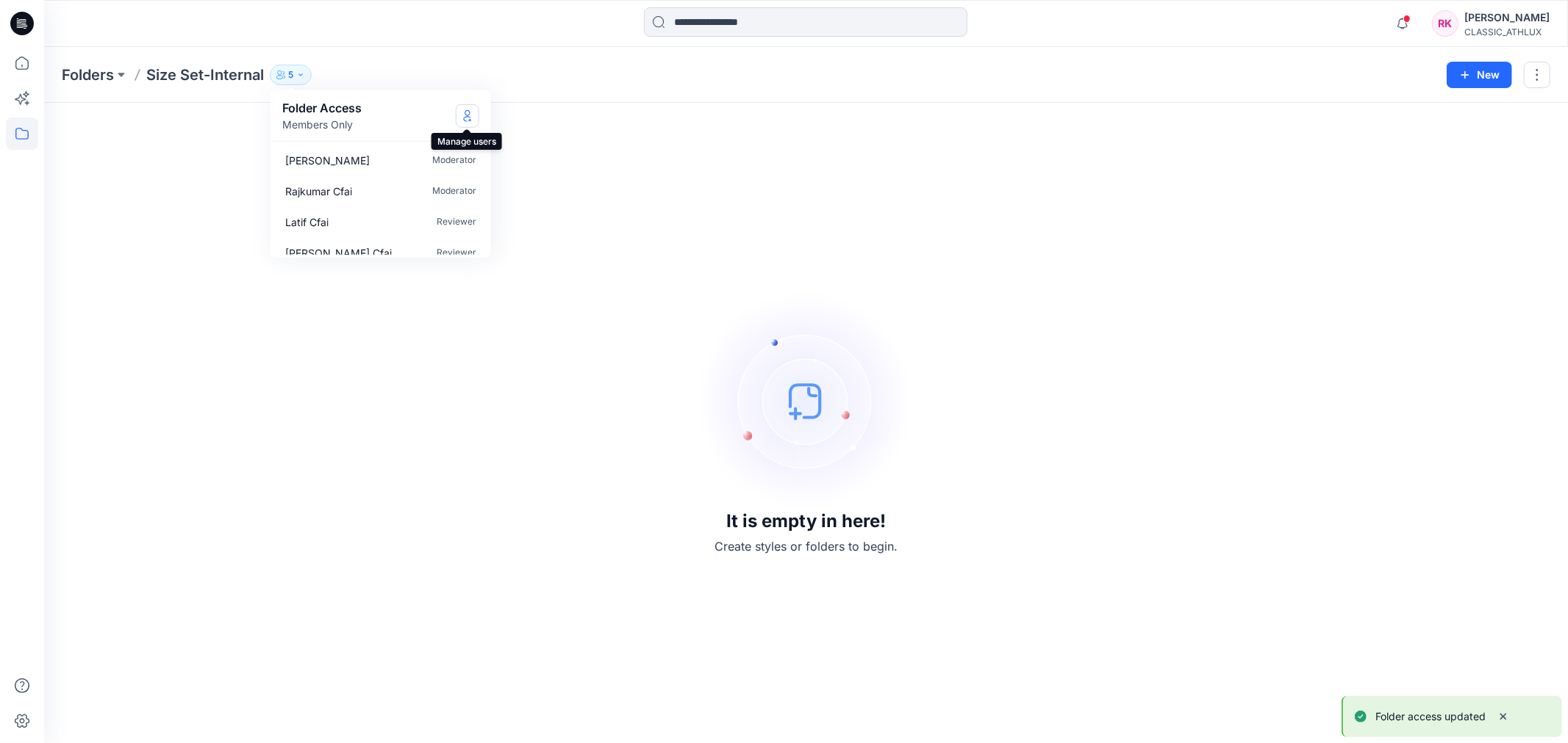
click at [466, 116] on icon "Manage Users" at bounding box center [466, 119] width 7 height 6
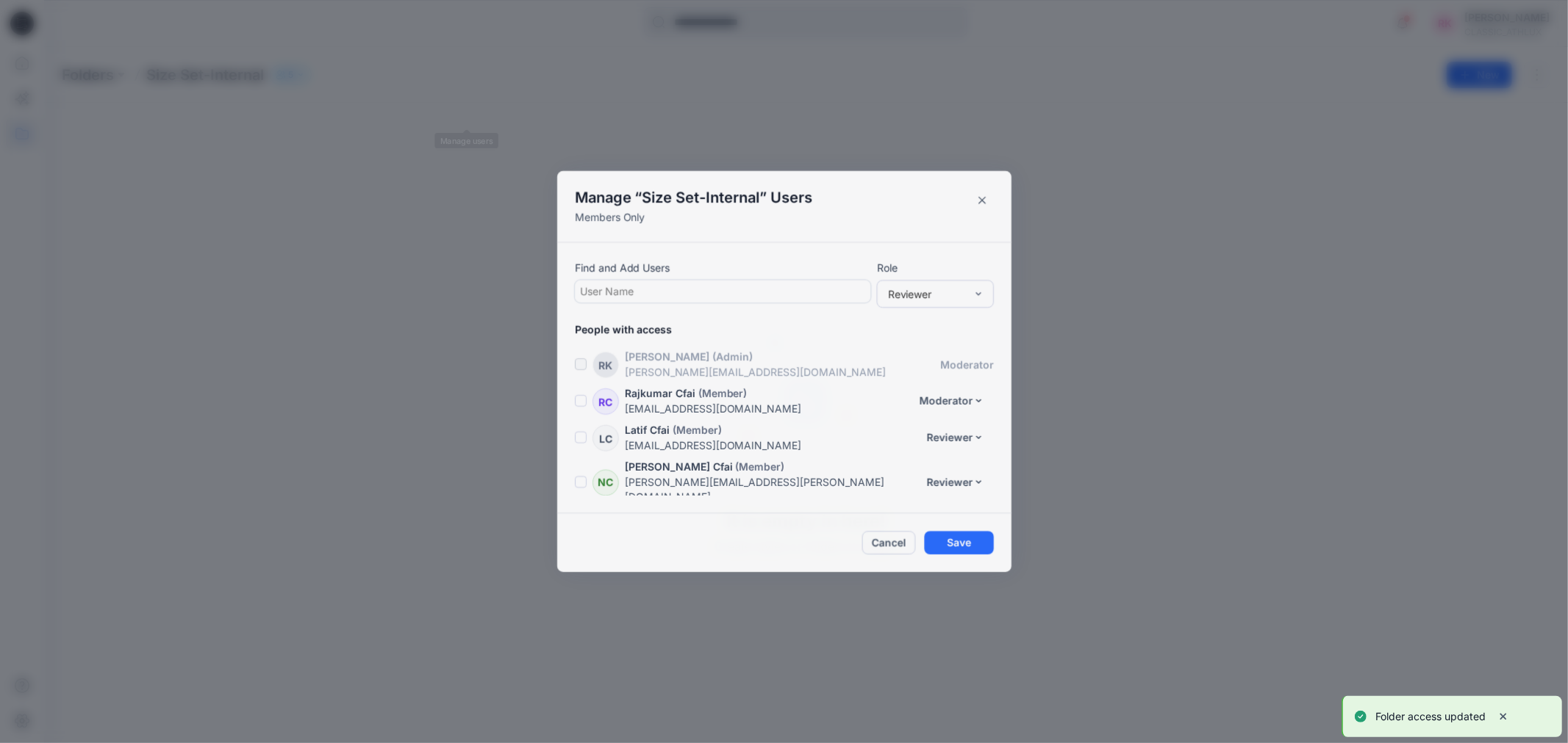
scroll to position [31, 0]
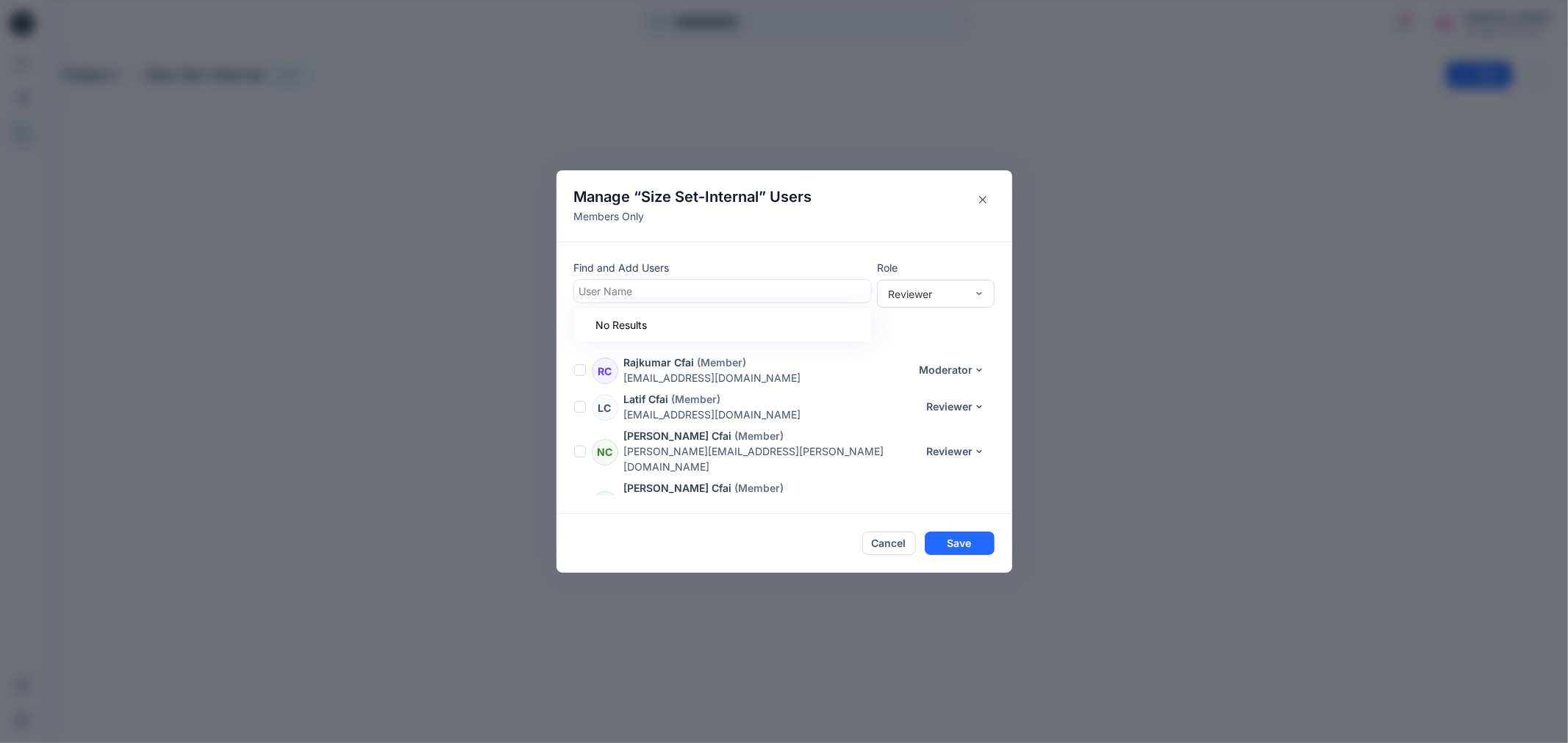
click at [673, 292] on div at bounding box center [723, 291] width 287 height 18
click at [670, 320] on div "No Results" at bounding box center [722, 325] width 297 height 33
type input "*******"
drag, startPoint x: 630, startPoint y: 292, endPoint x: 570, endPoint y: 292, distance: 60.0
click at [570, 292] on div "Find and Add Users User Name Role Reviewer People with access [PERSON_NAME] [PE…" at bounding box center [784, 378] width 456 height 273
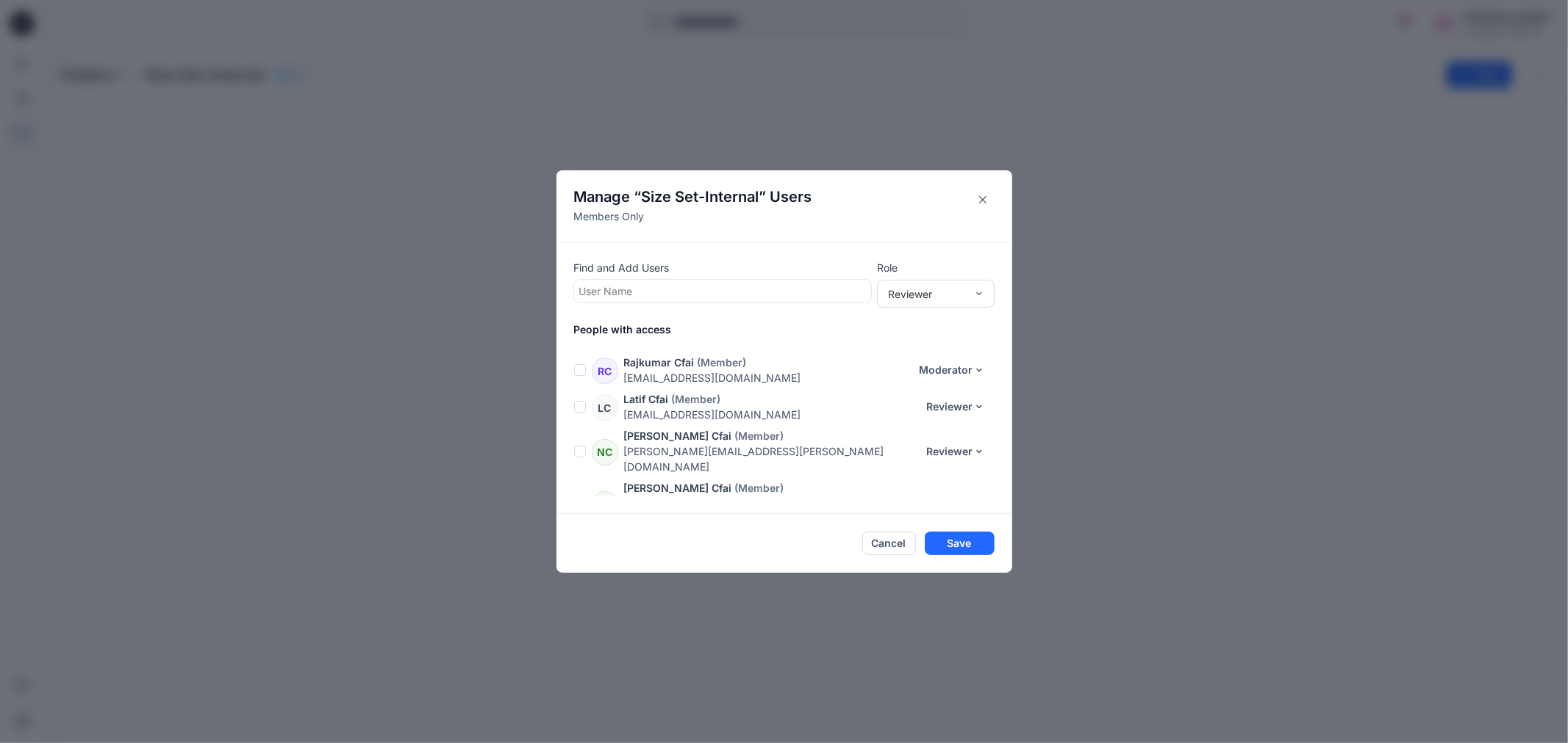
drag, startPoint x: 885, startPoint y: 546, endPoint x: 716, endPoint y: 454, distance: 192.4
click at [688, 523] on footer "Cancel Save" at bounding box center [784, 544] width 456 height 59
click at [972, 405] on button "Reviewer" at bounding box center [956, 406] width 77 height 24
click at [745, 532] on div "Cancel Save" at bounding box center [784, 543] width 420 height 24
click at [980, 442] on button "Reviewer" at bounding box center [956, 451] width 77 height 24
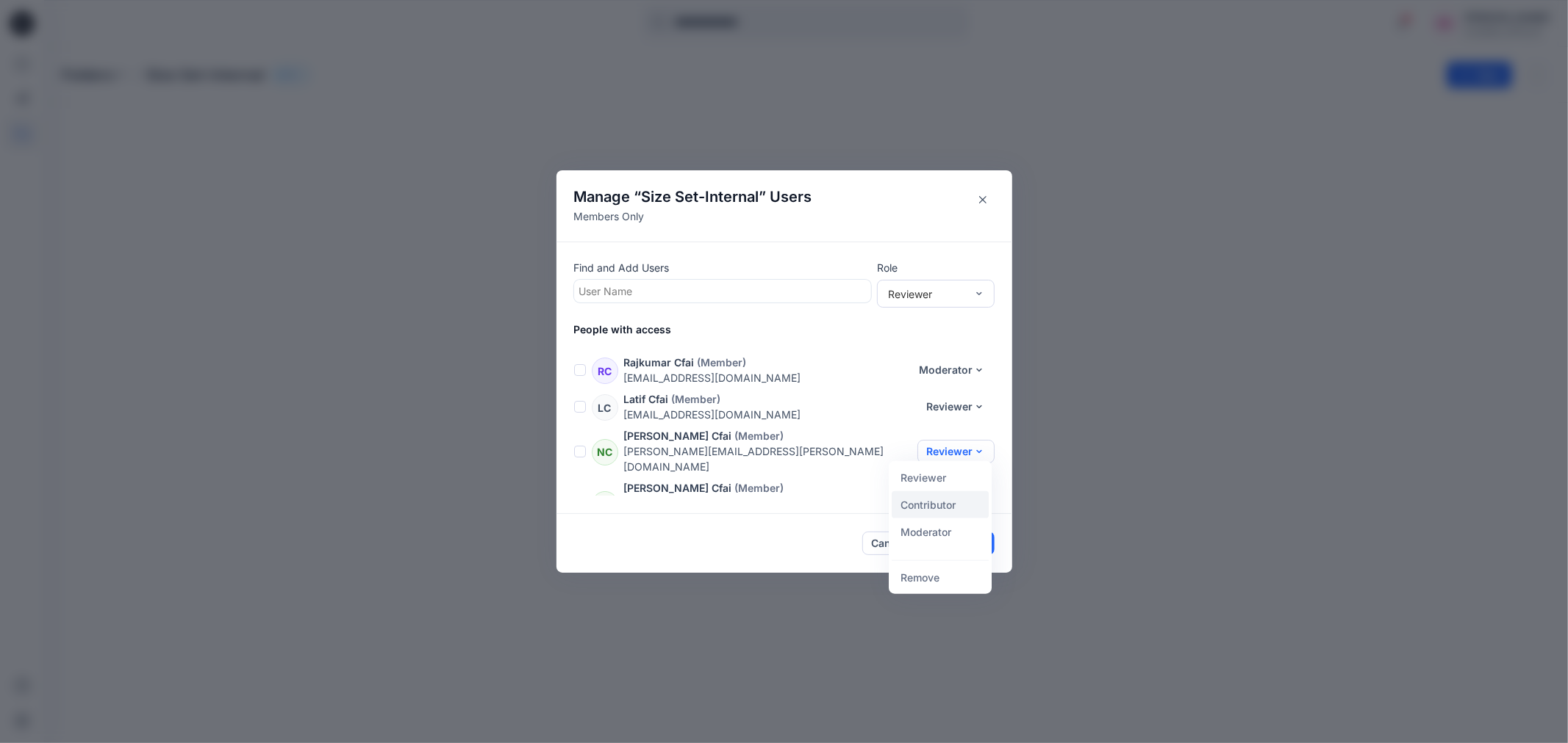
click at [938, 508] on button "Contributor" at bounding box center [940, 505] width 97 height 27
click at [976, 492] on button "Reviewer" at bounding box center [956, 504] width 77 height 24
click at [926, 539] on button "Contributor" at bounding box center [940, 541] width 97 height 27
click at [969, 538] on button "Save" at bounding box center [959, 543] width 70 height 24
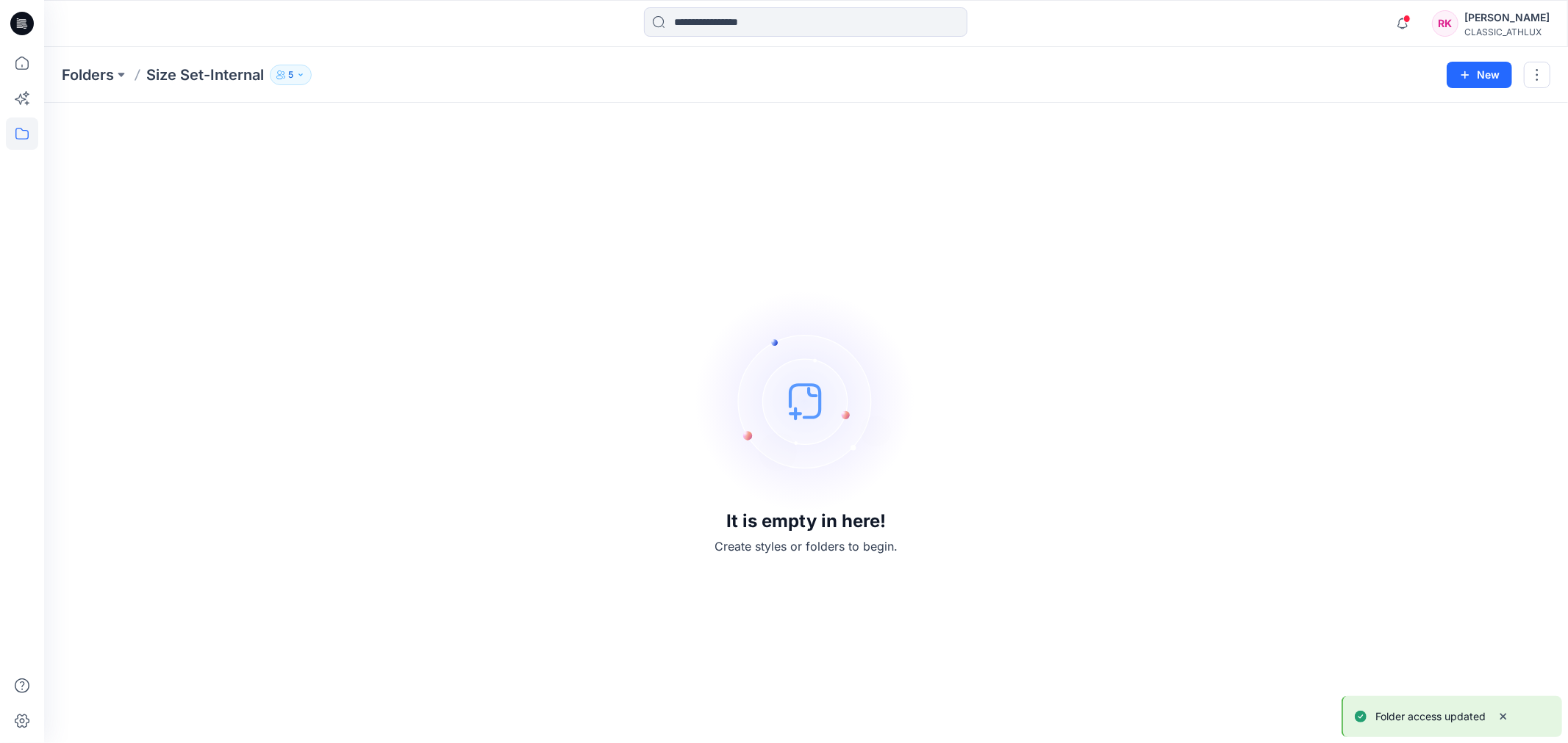
click at [300, 75] on icon "button" at bounding box center [300, 75] width 9 height 9
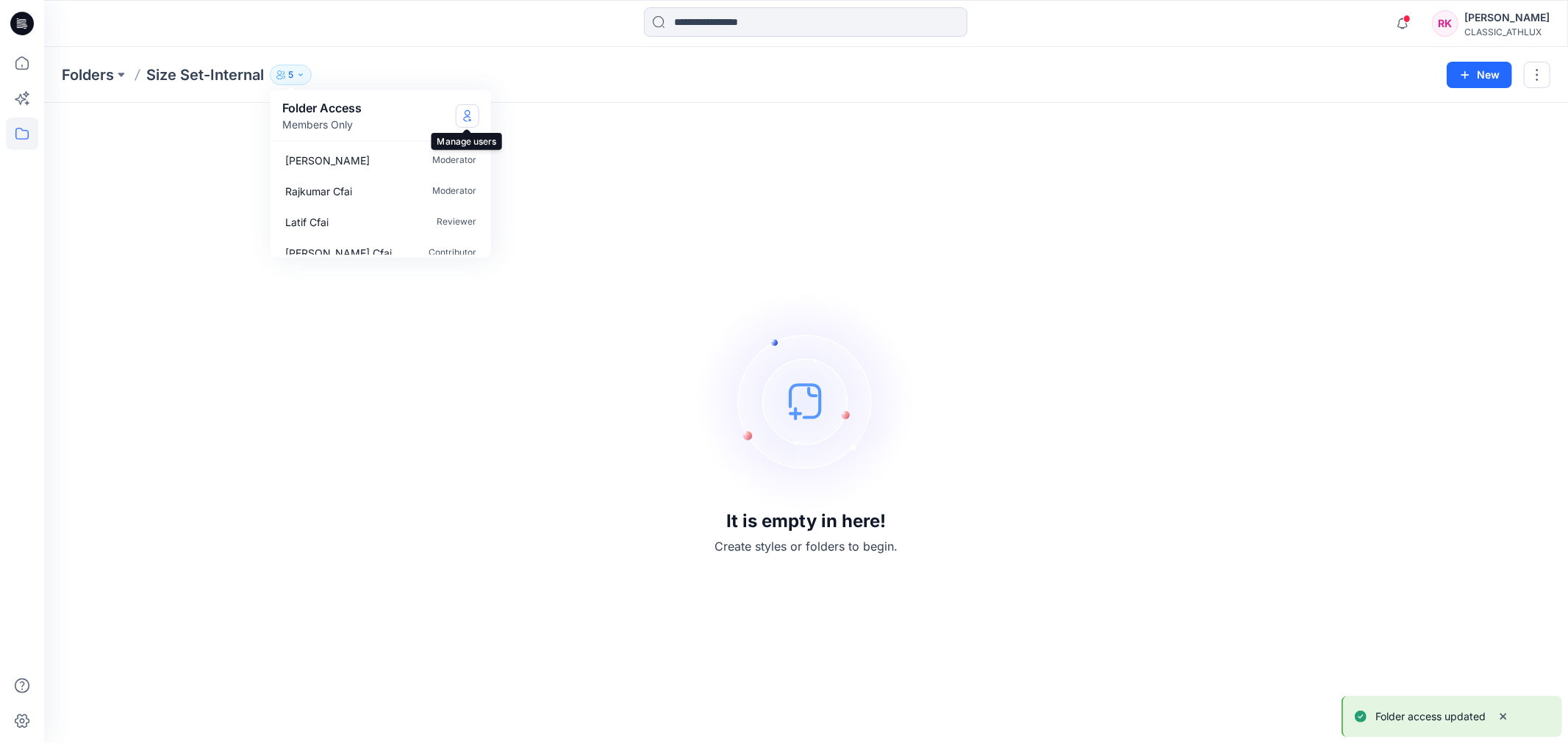
click at [470, 116] on icon "Manage Users" at bounding box center [467, 116] width 11 height 11
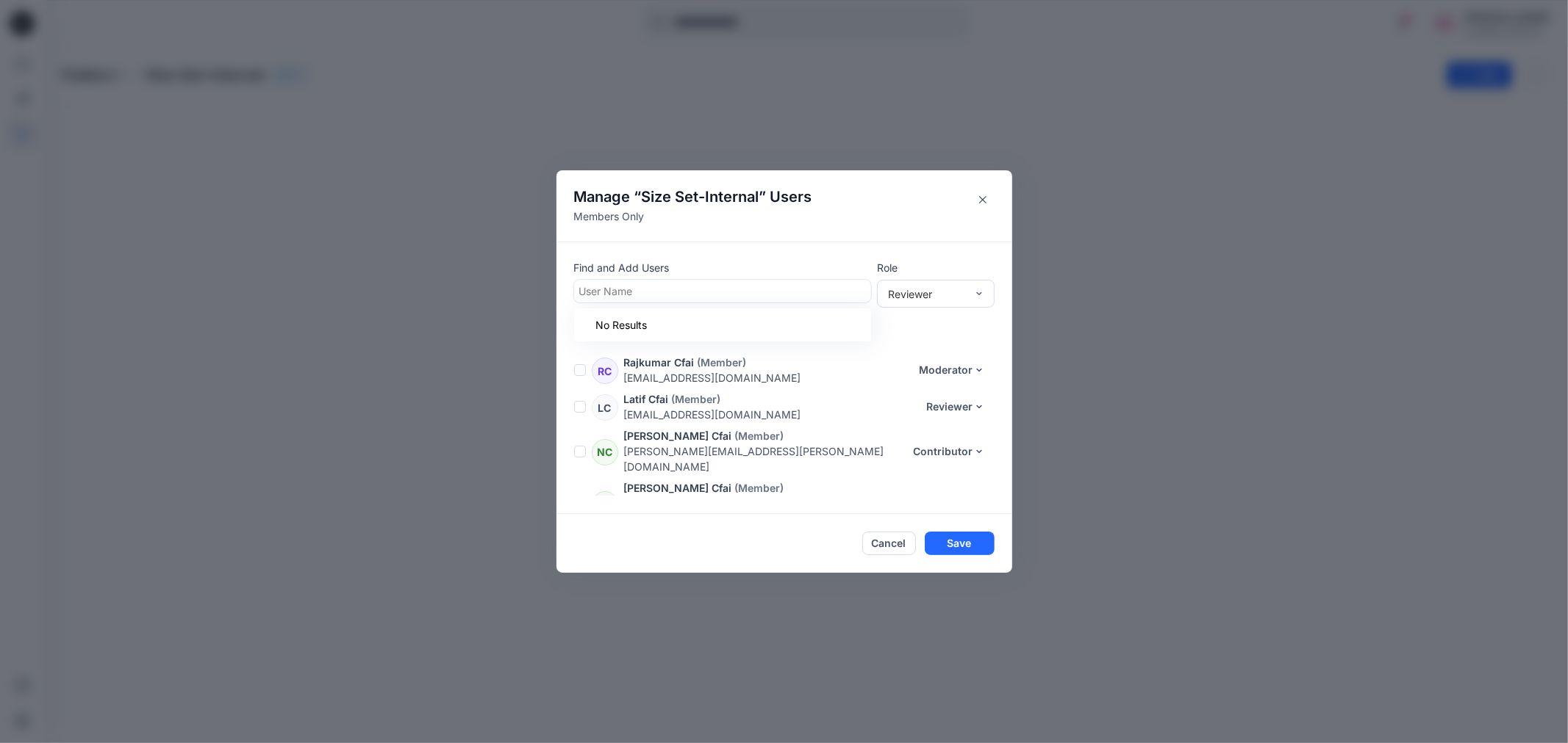
click at [615, 288] on div at bounding box center [723, 291] width 287 height 18
click at [603, 288] on div at bounding box center [723, 291] width 287 height 18
click at [642, 292] on div at bounding box center [723, 291] width 287 height 18
type input "****"
click at [654, 317] on div "CA [PERSON_NAME]" at bounding box center [722, 327] width 280 height 20
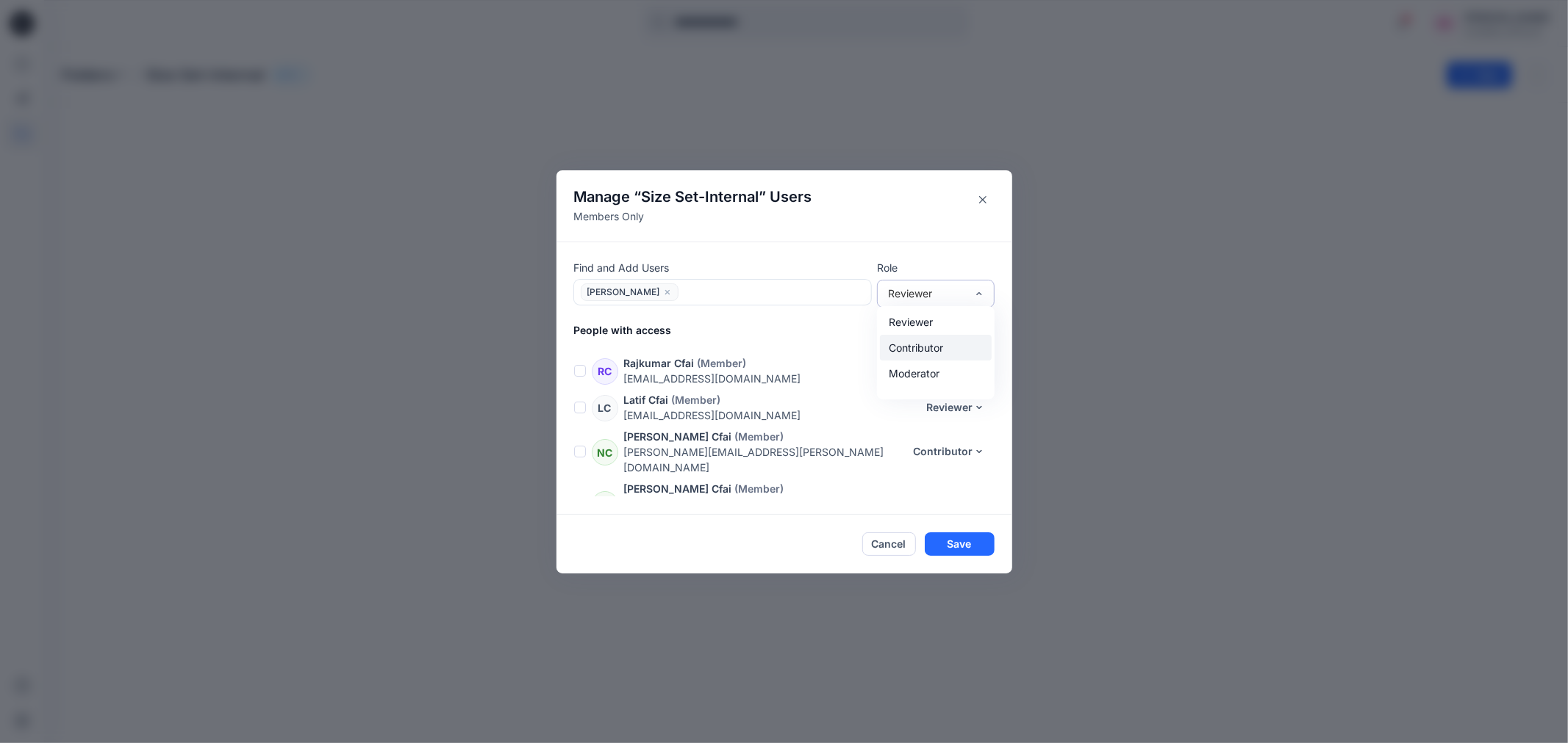
click at [929, 347] on div "Contributor" at bounding box center [935, 347] width 111 height 25
click at [956, 546] on button "Save" at bounding box center [959, 544] width 70 height 24
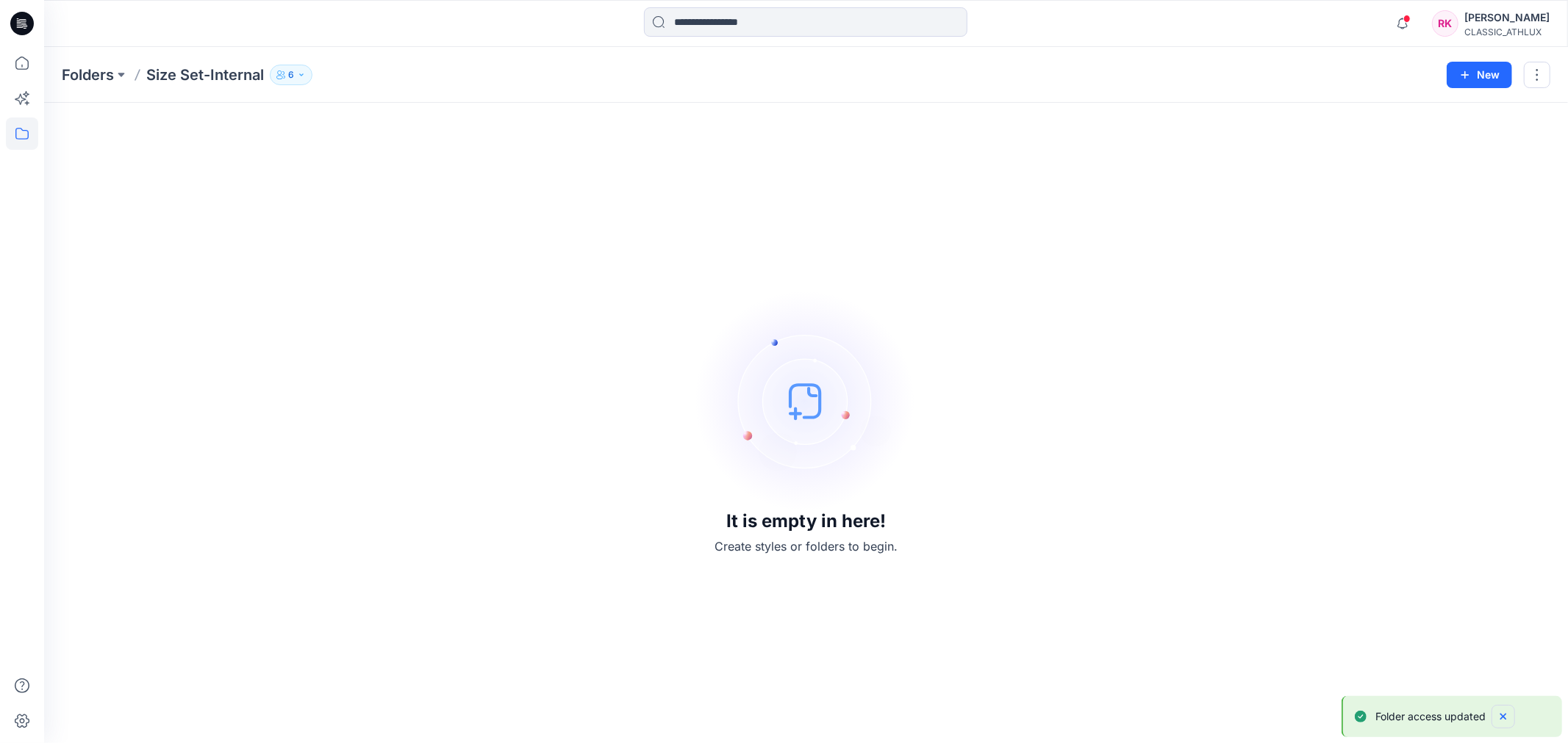
click at [1497, 709] on button "Notifications-bottom-right" at bounding box center [1502, 717] width 24 height 24
click at [23, 138] on icon at bounding box center [21, 133] width 32 height 32
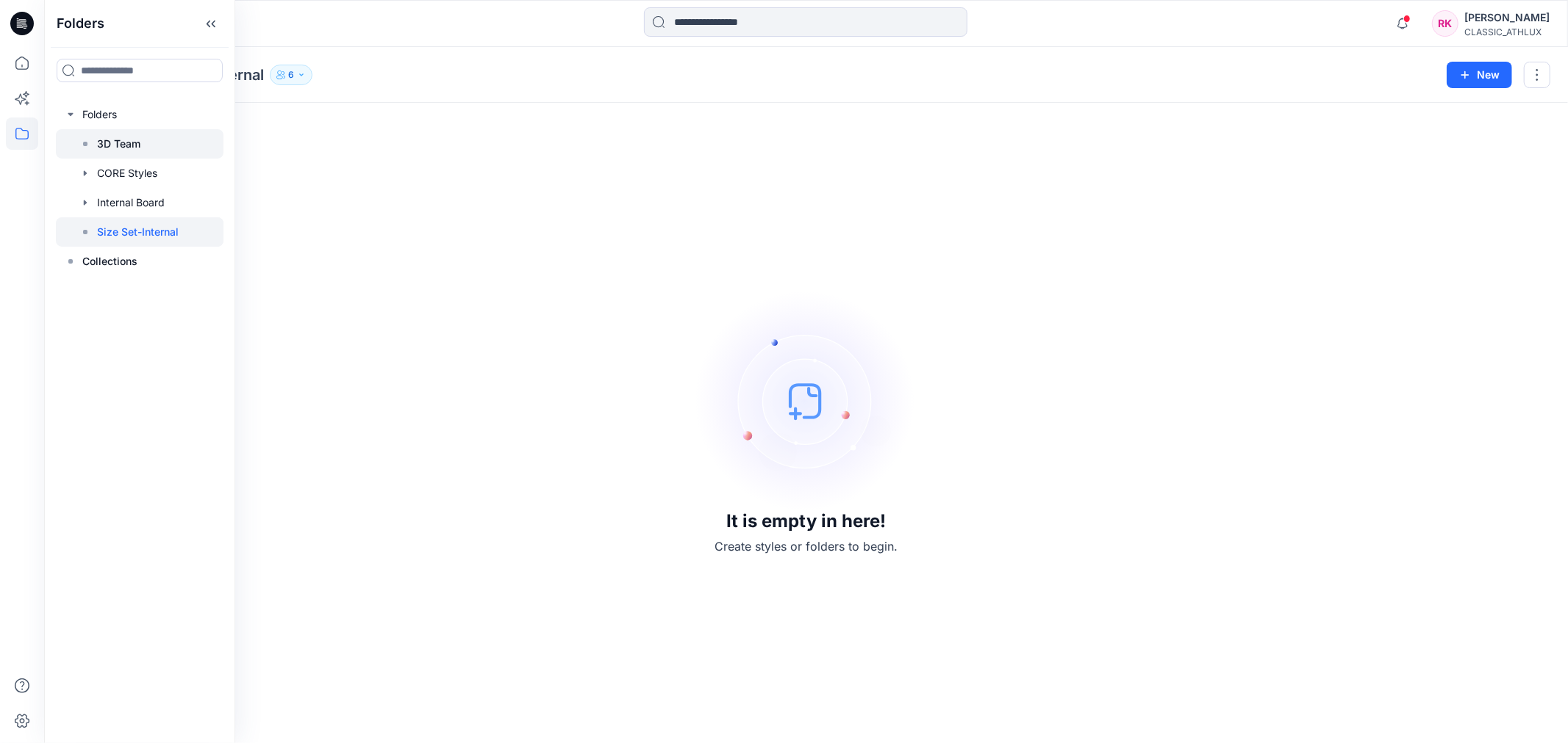
click at [125, 139] on p "3D Team" at bounding box center [118, 144] width 43 height 18
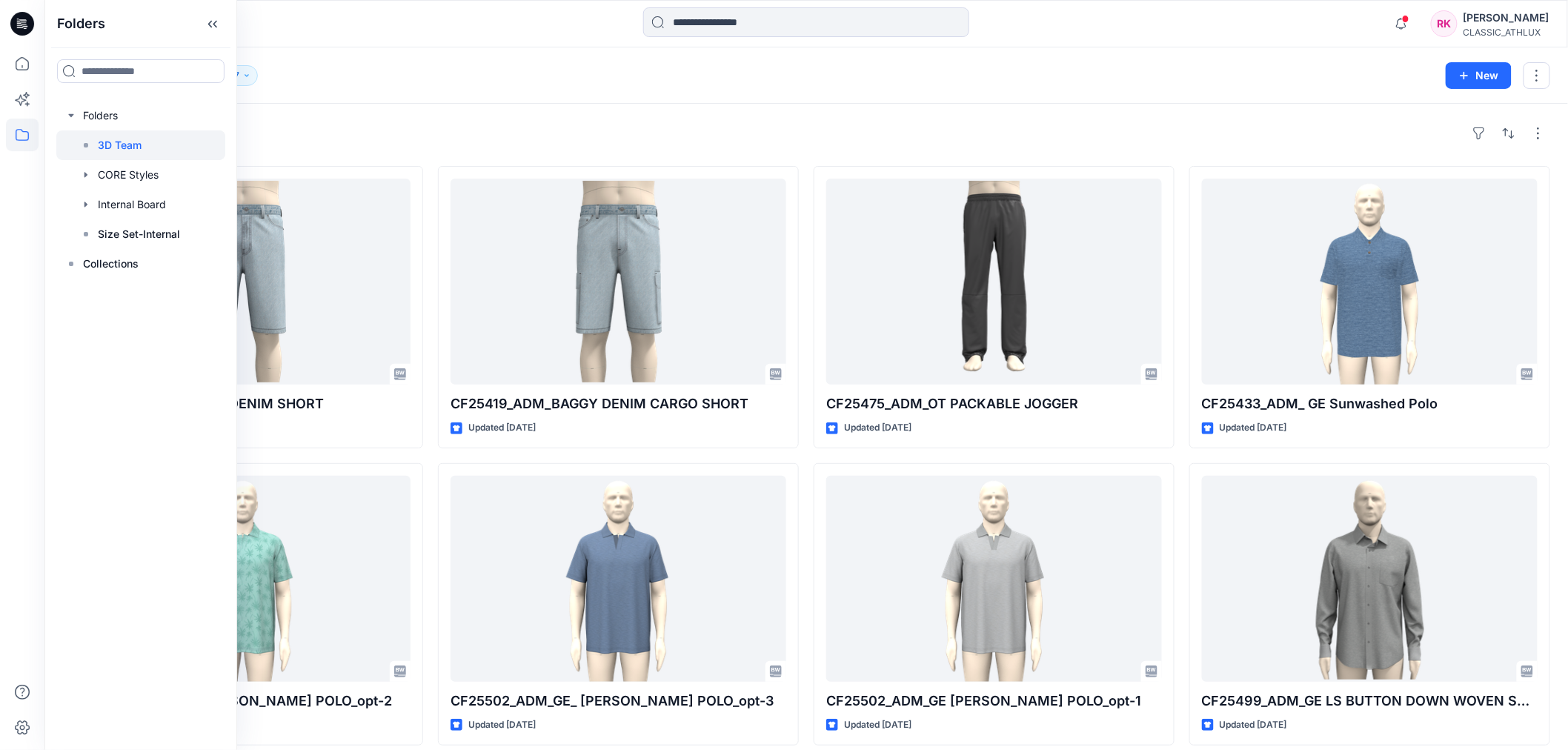
click at [372, 91] on div "Folders 3D Team 7 Folder Access Members Only Former User Contributor [PERSON_NA…" at bounding box center [807, 75] width 1524 height 56
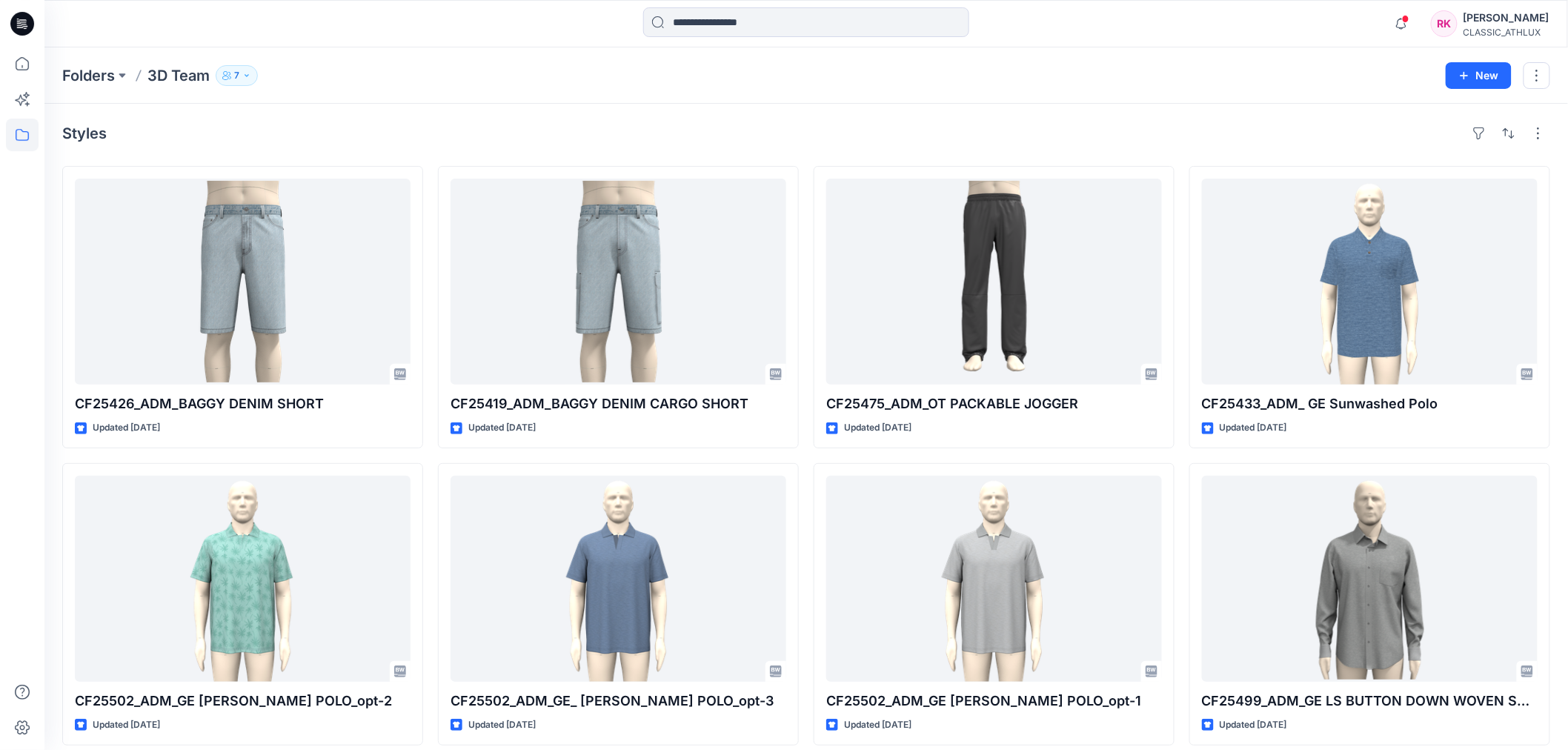
click at [246, 76] on icon "button" at bounding box center [246, 75] width 9 height 9
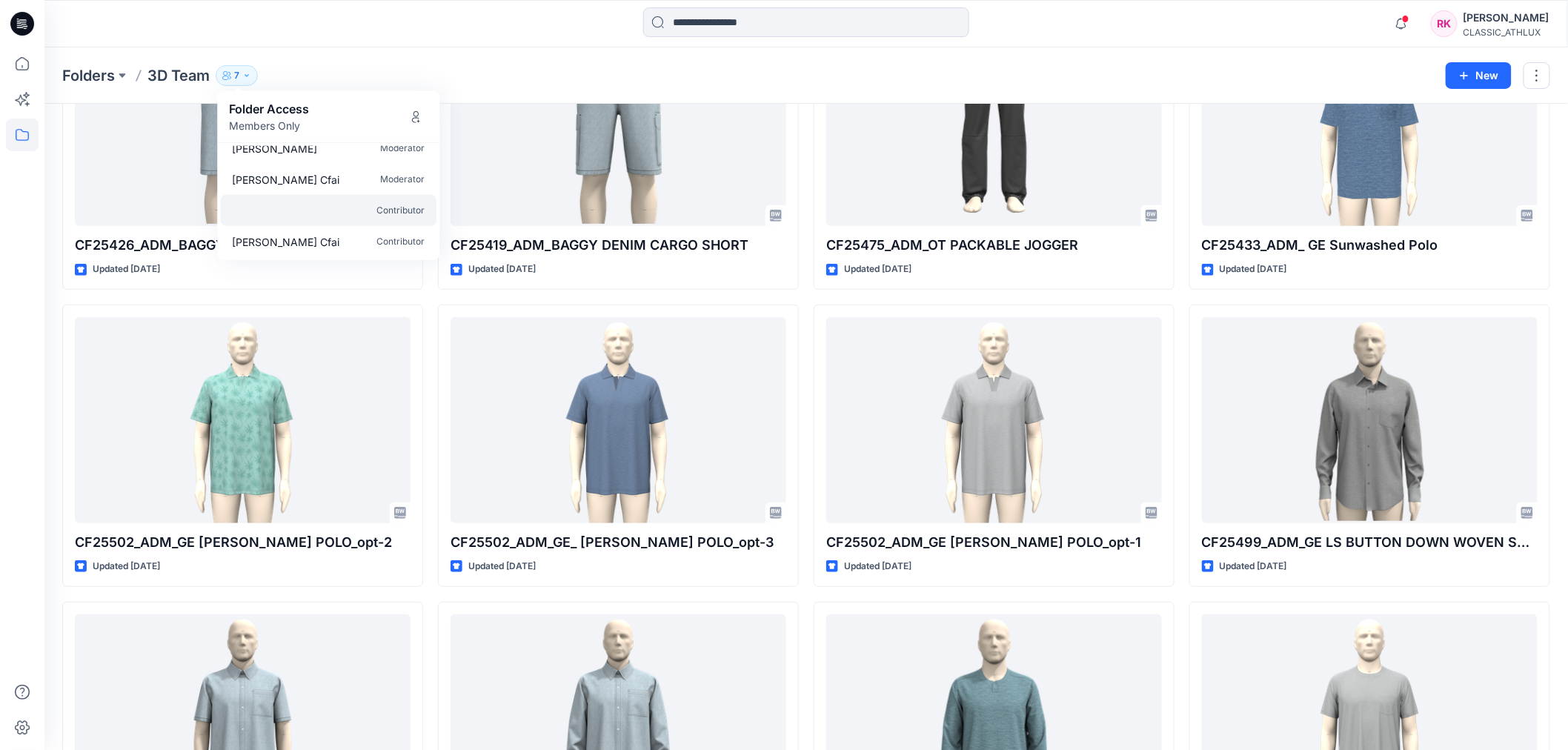
scroll to position [247, 0]
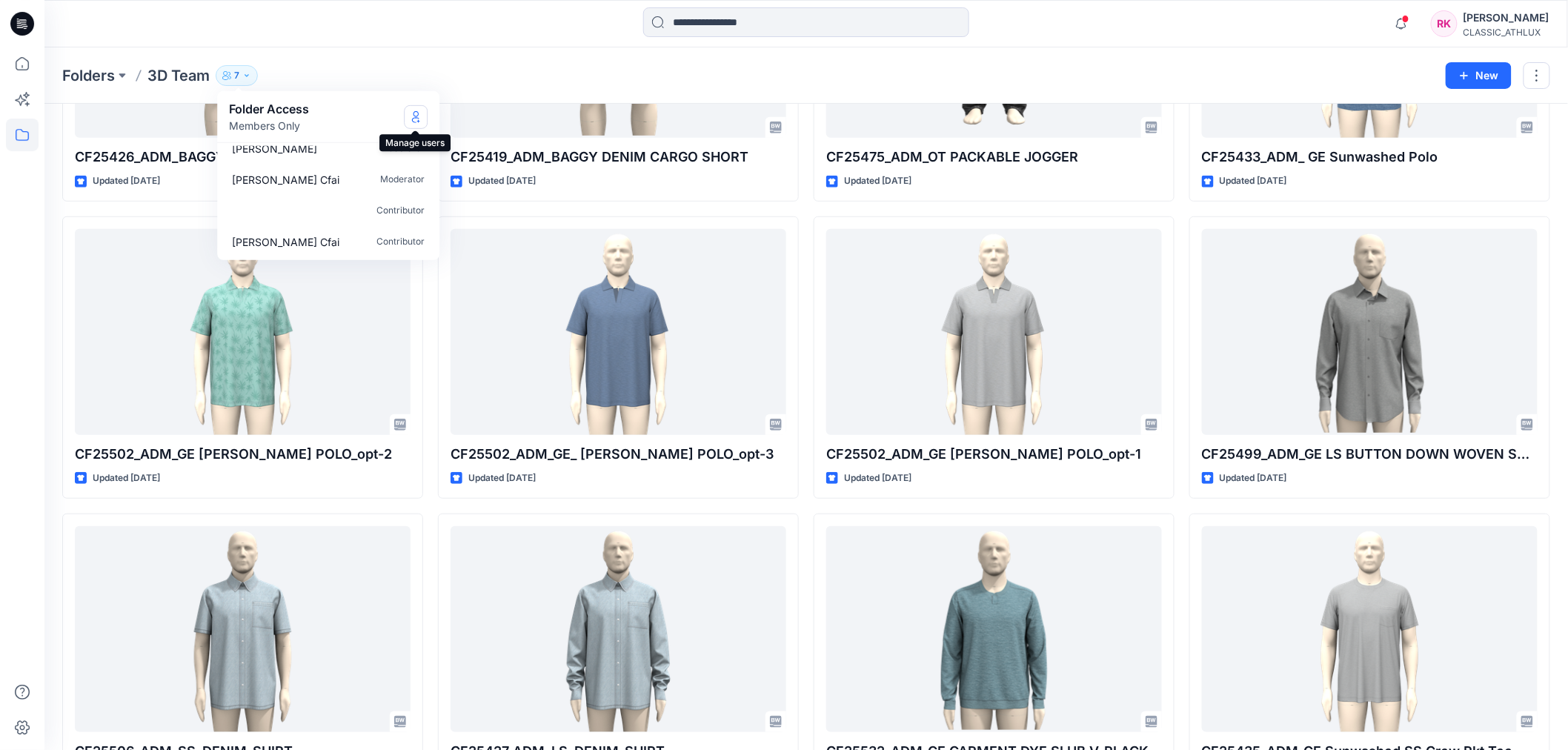
click at [415, 117] on icon "Manage Users" at bounding box center [416, 117] width 12 height 12
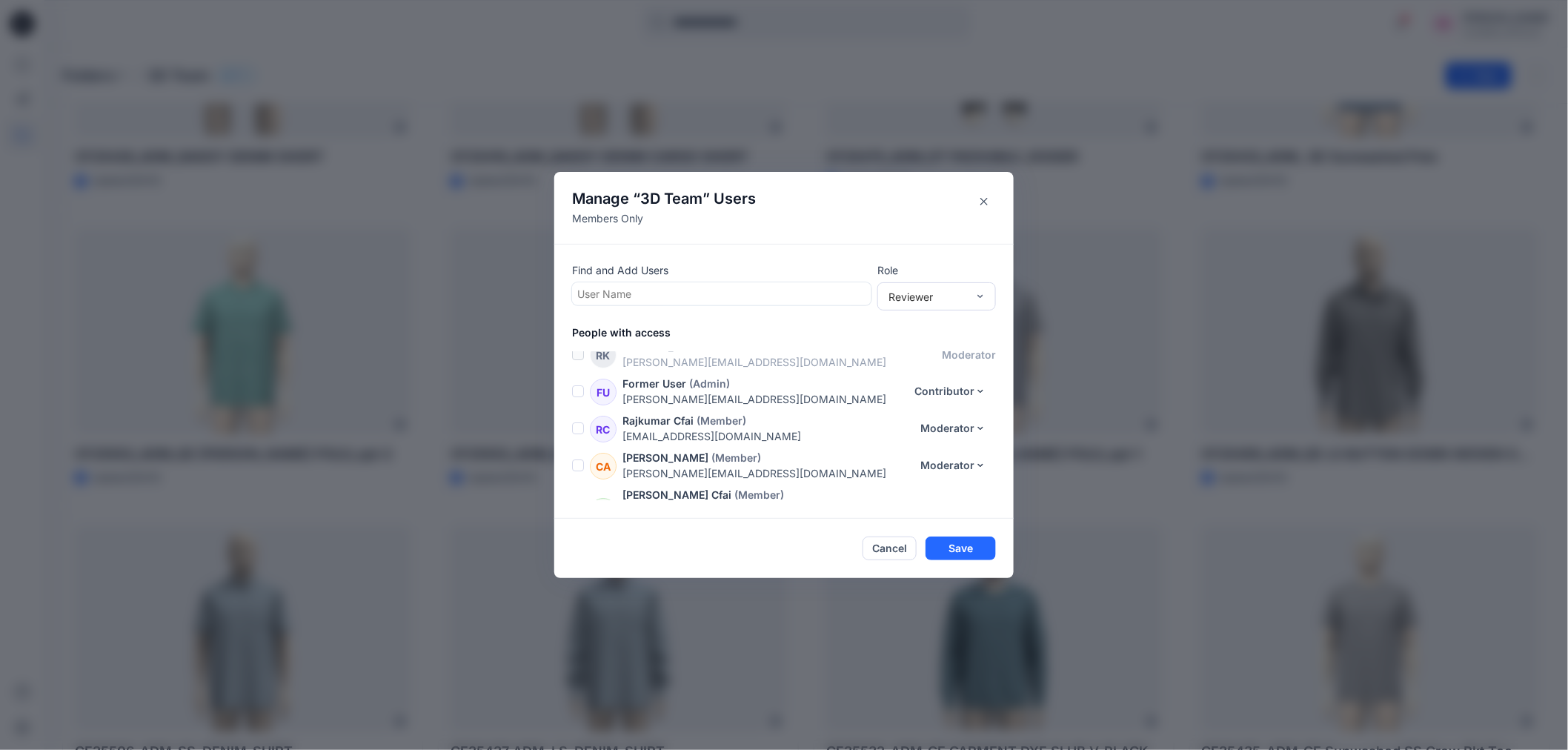
scroll to position [0, 0]
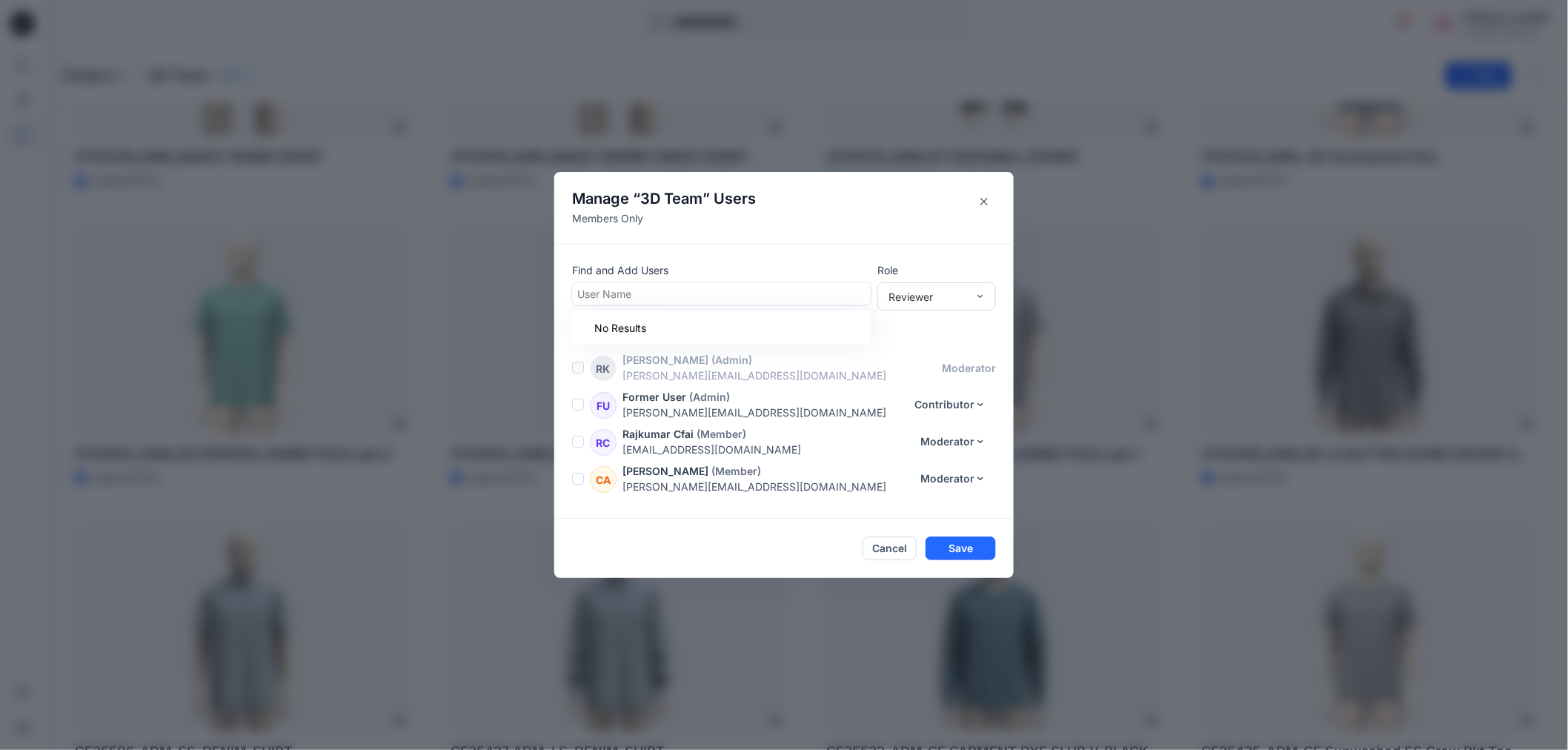
click at [723, 294] on div at bounding box center [722, 294] width 289 height 18
click at [670, 297] on div at bounding box center [722, 294] width 289 height 18
type input "*****"
click at [685, 327] on div "[PERSON_NAME] Cfai" at bounding box center [722, 330] width 282 height 21
click at [977, 552] on button "Save" at bounding box center [960, 549] width 70 height 24
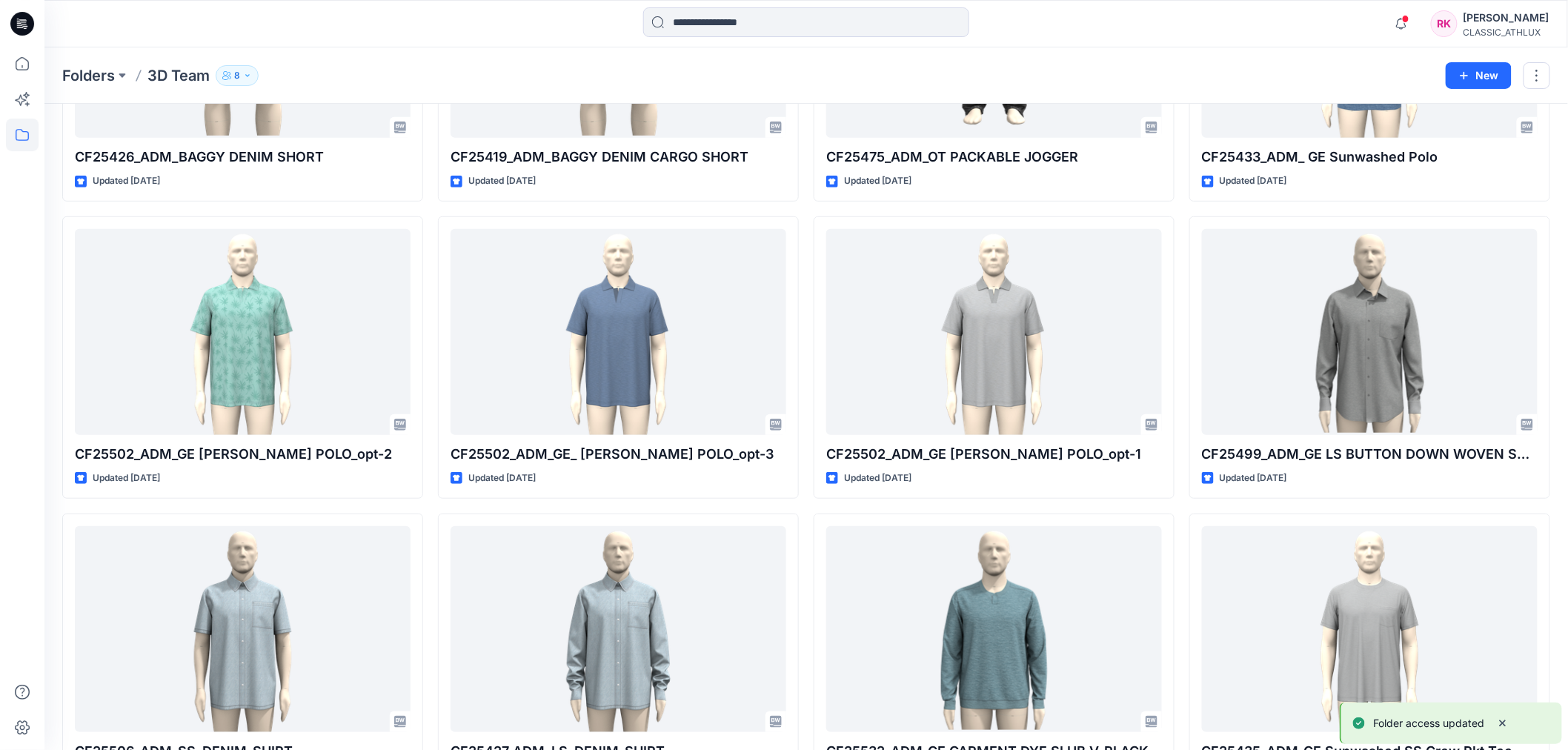
click at [239, 75] on p "8" at bounding box center [236, 76] width 6 height 17
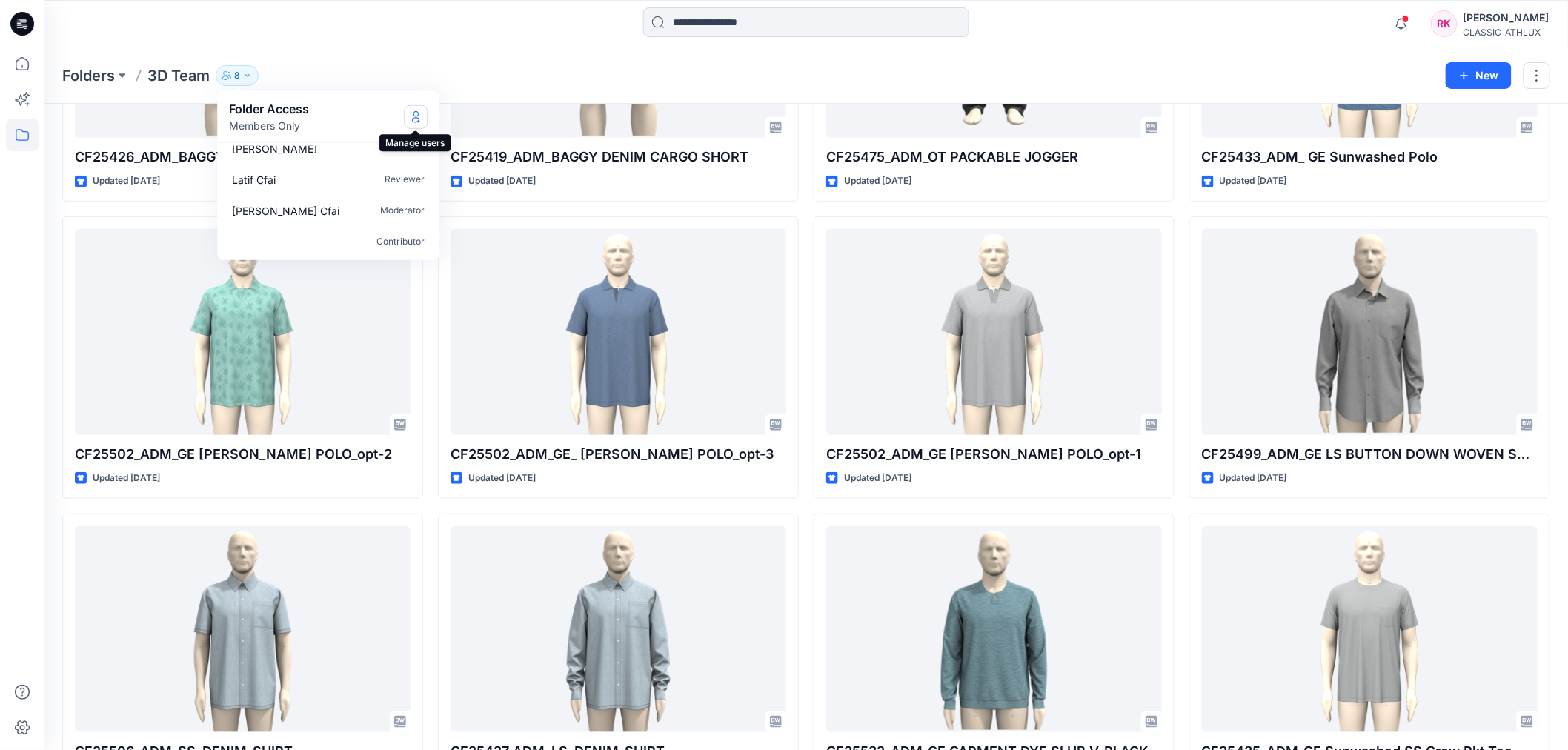
click at [412, 114] on icon "Manage Users" at bounding box center [416, 117] width 12 height 12
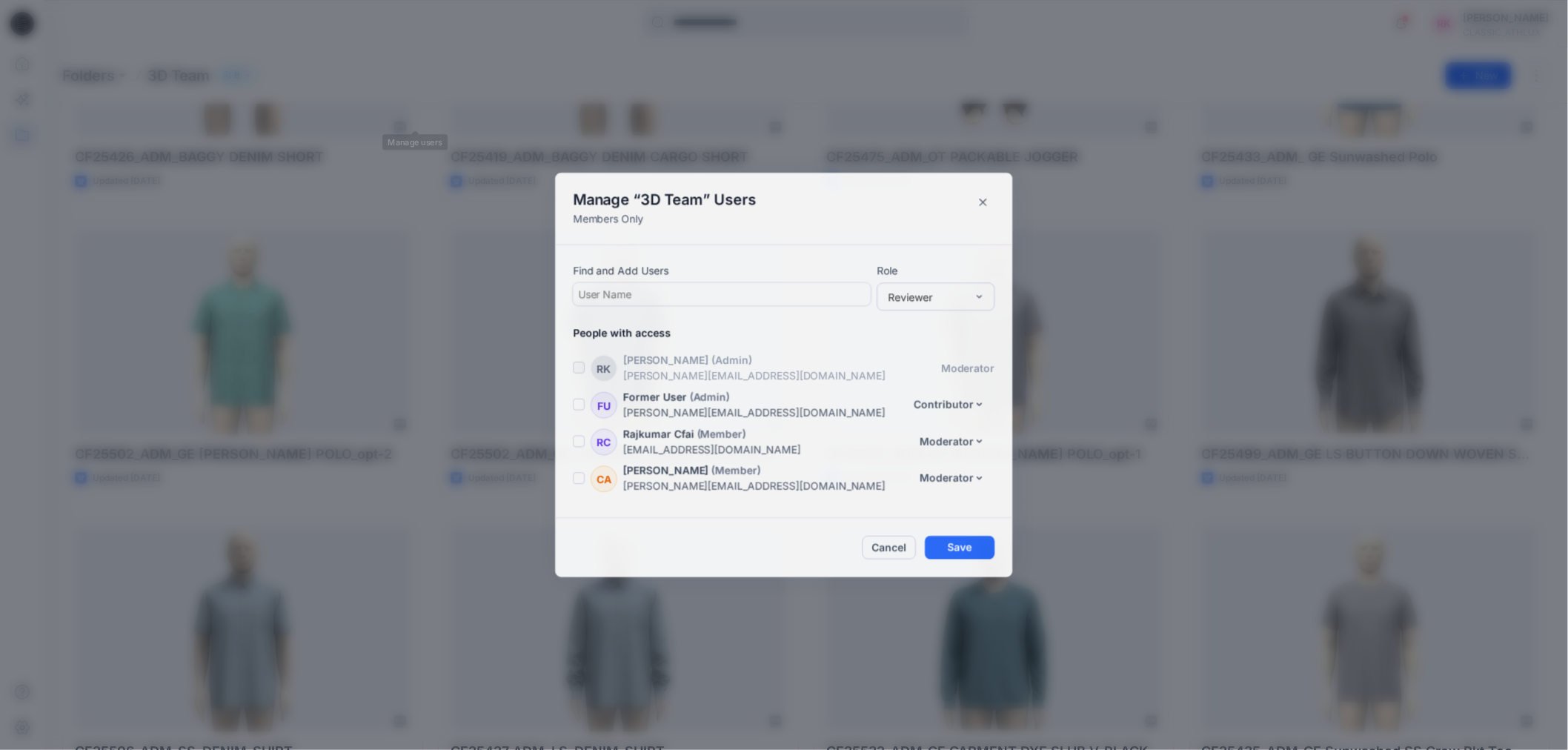
scroll to position [142, 0]
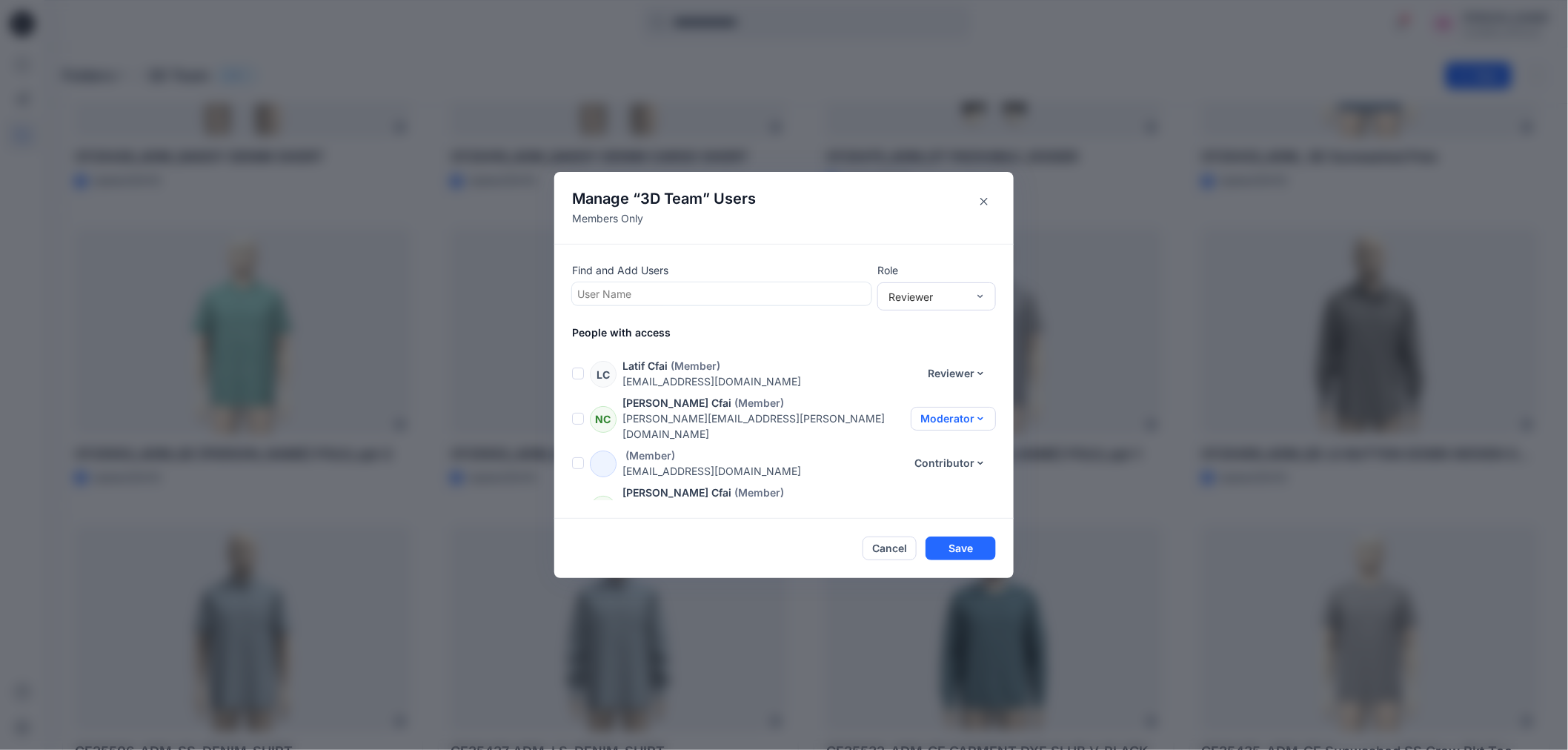
click at [984, 408] on button "Moderator" at bounding box center [953, 418] width 85 height 24
click at [961, 327] on p "People with access" at bounding box center [793, 332] width 441 height 16
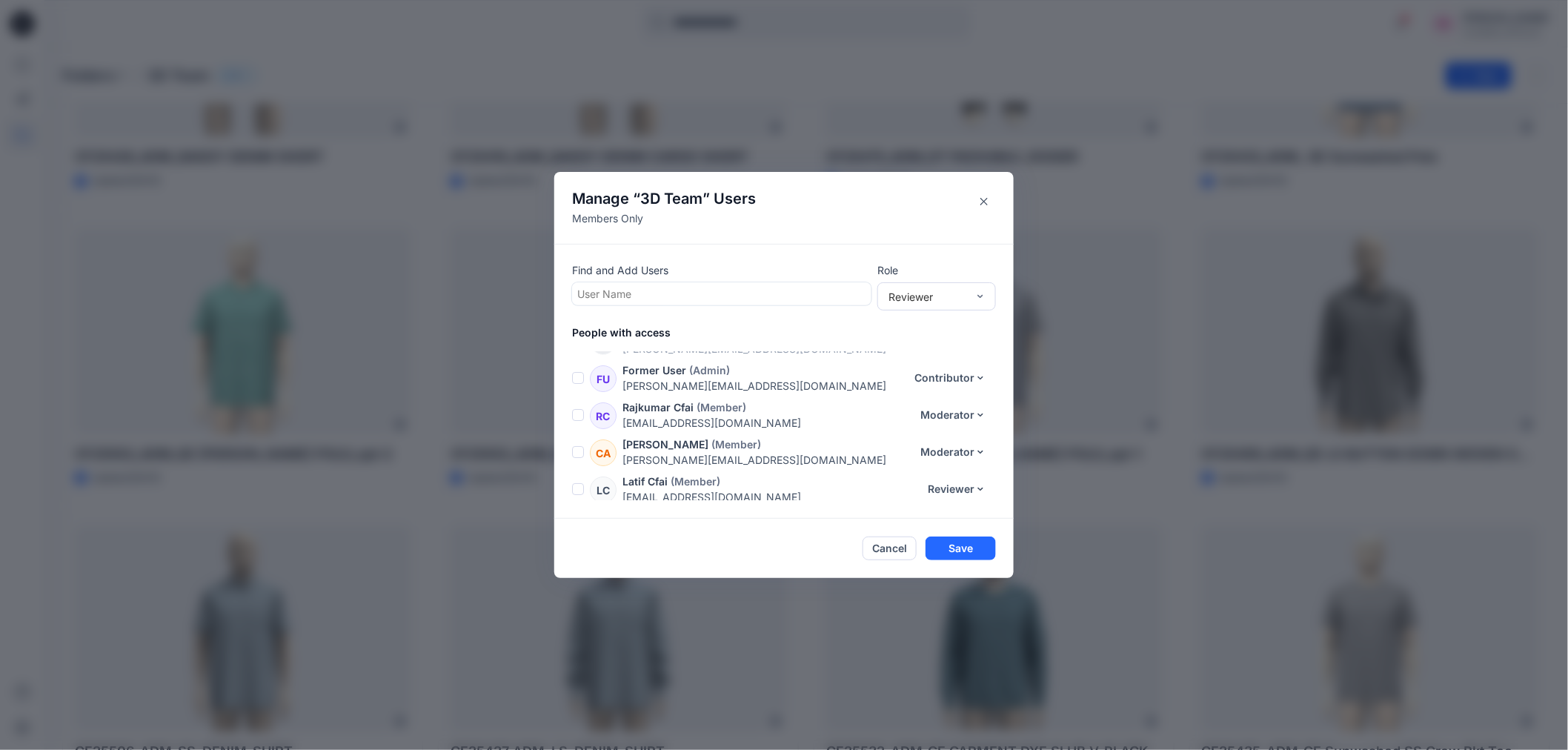
scroll to position [0, 0]
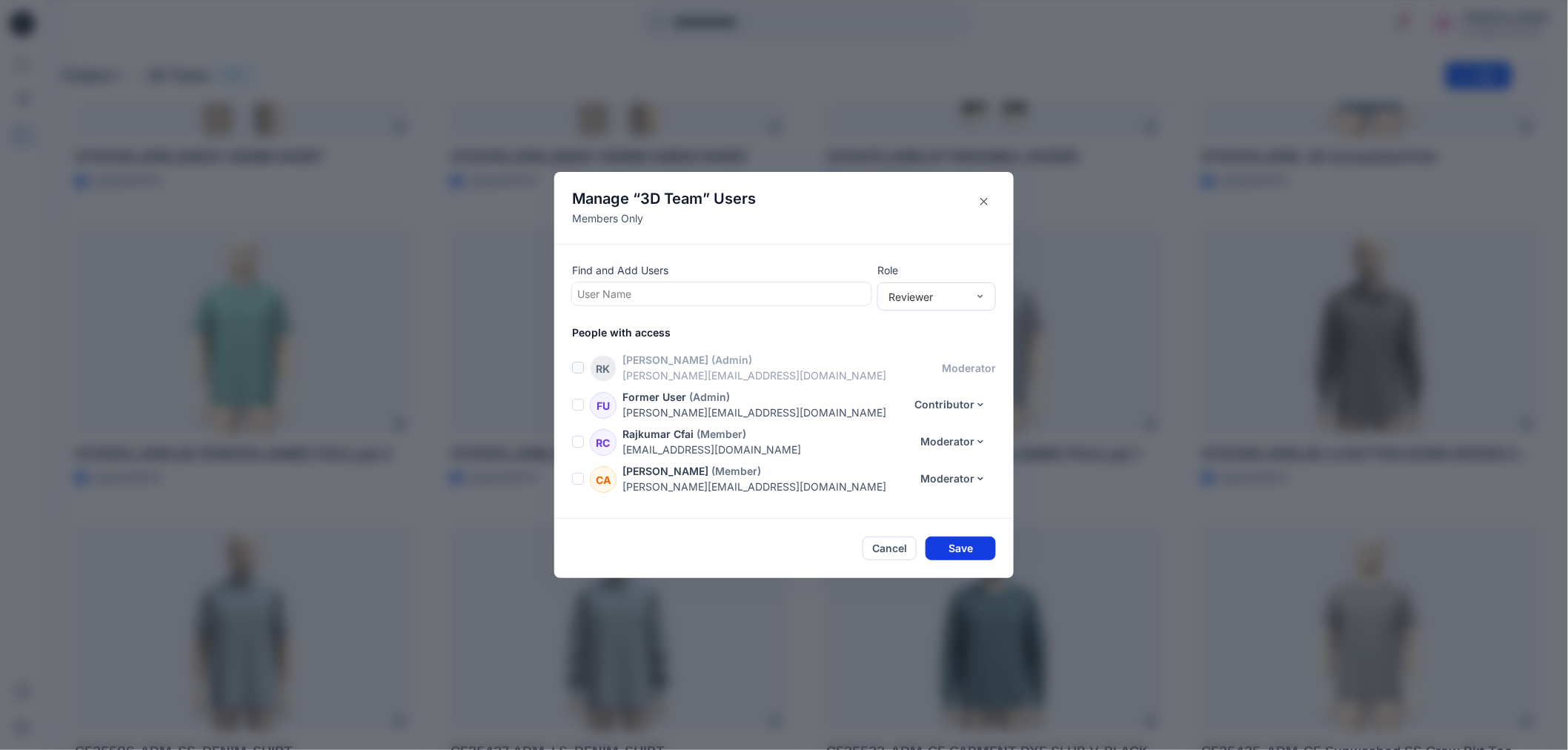
click at [966, 542] on button "Save" at bounding box center [960, 548] width 70 height 24
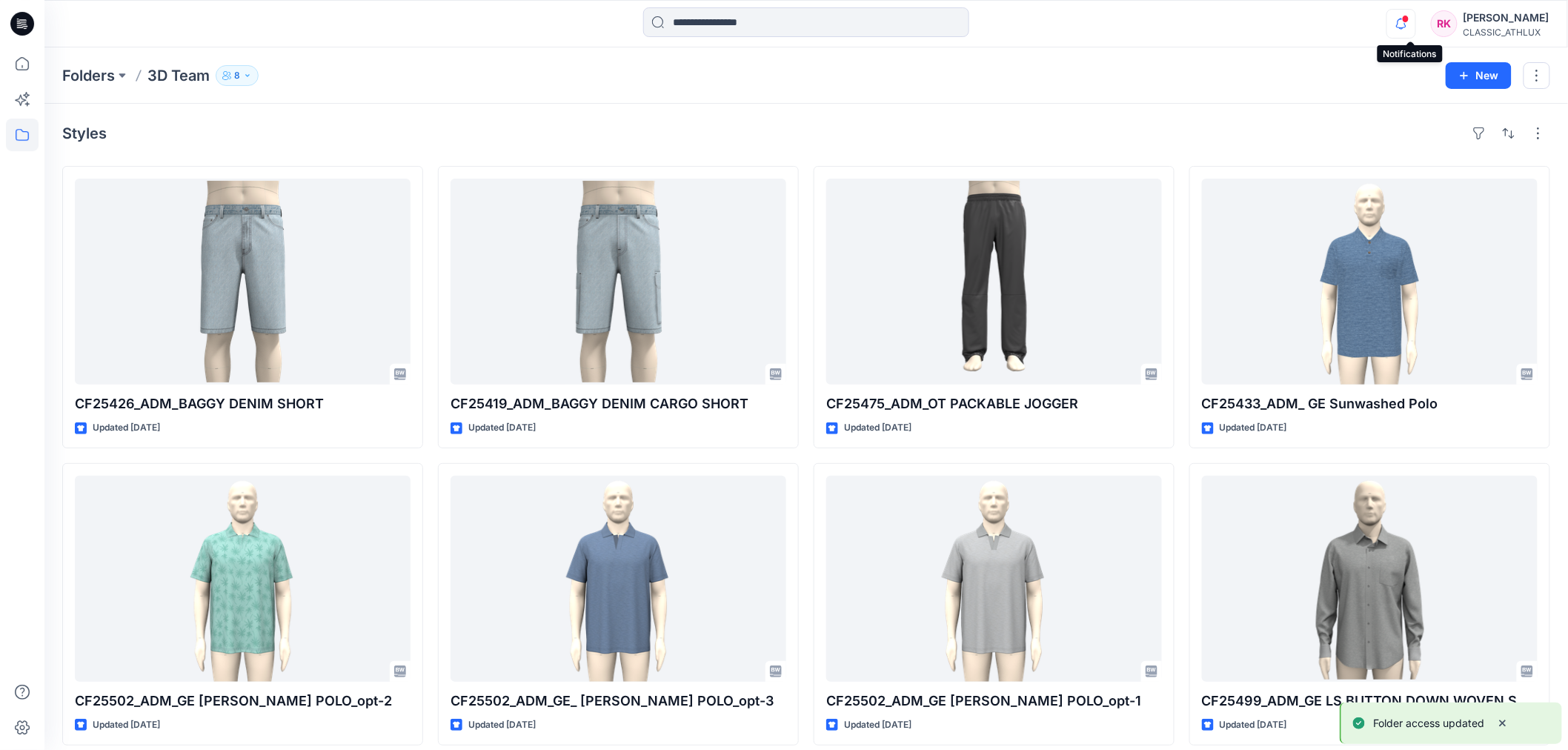
click at [1410, 20] on icon "button" at bounding box center [1402, 24] width 28 height 30
